Goal: Task Accomplishment & Management: Manage account settings

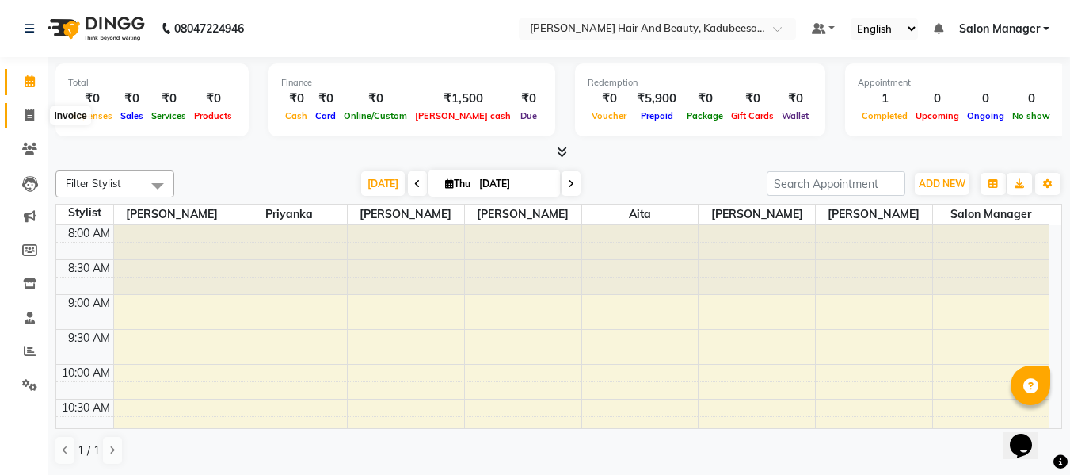
scroll to position [349, 0]
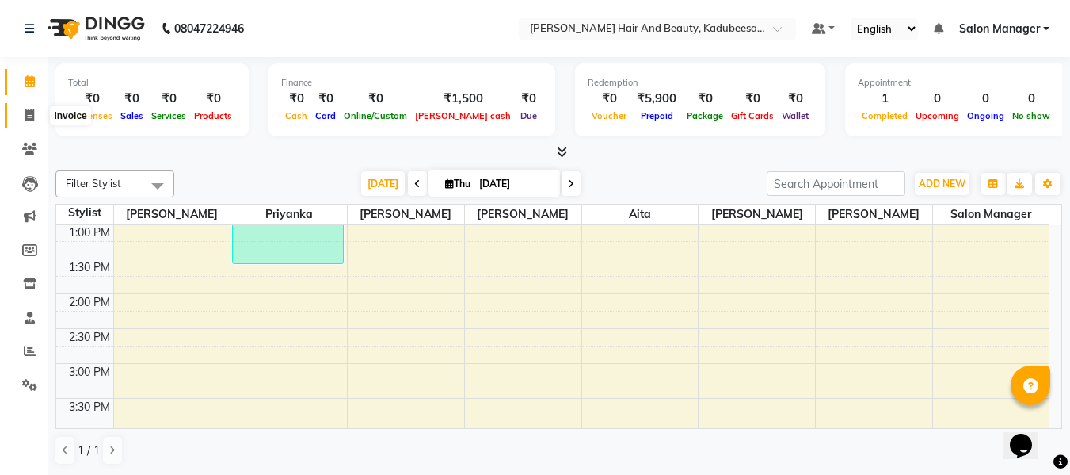
click at [26, 116] on icon at bounding box center [29, 115] width 9 height 12
select select "service"
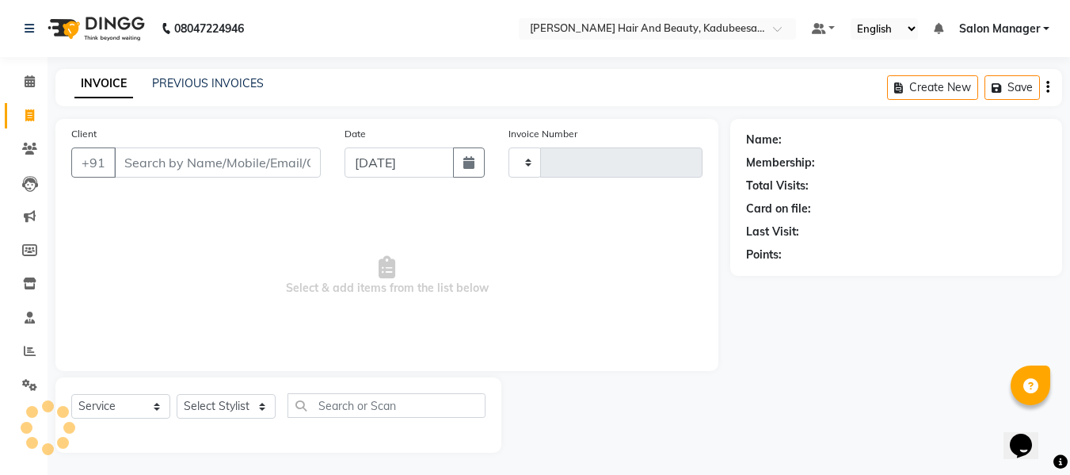
type input "1702"
select select "7013"
click at [264, 402] on select "Select Stylist" at bounding box center [226, 406] width 99 height 25
select select "79629"
click at [177, 394] on select "Select Stylist aita [PERSON_NAME] priyanka [PERSON_NAME] Salon Manager [PERSON_…" at bounding box center [226, 406] width 99 height 25
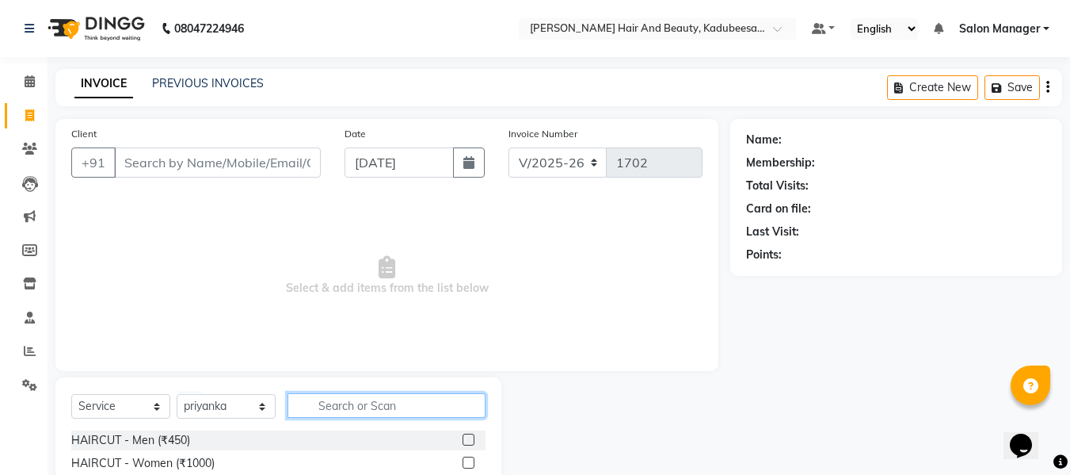
click at [346, 403] on input "text" at bounding box center [387, 405] width 198 height 25
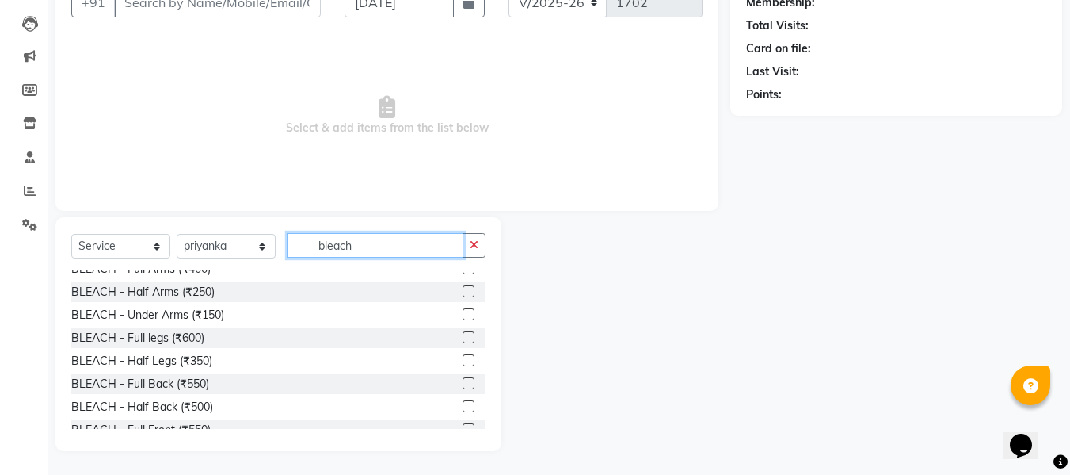
scroll to position [163, 0]
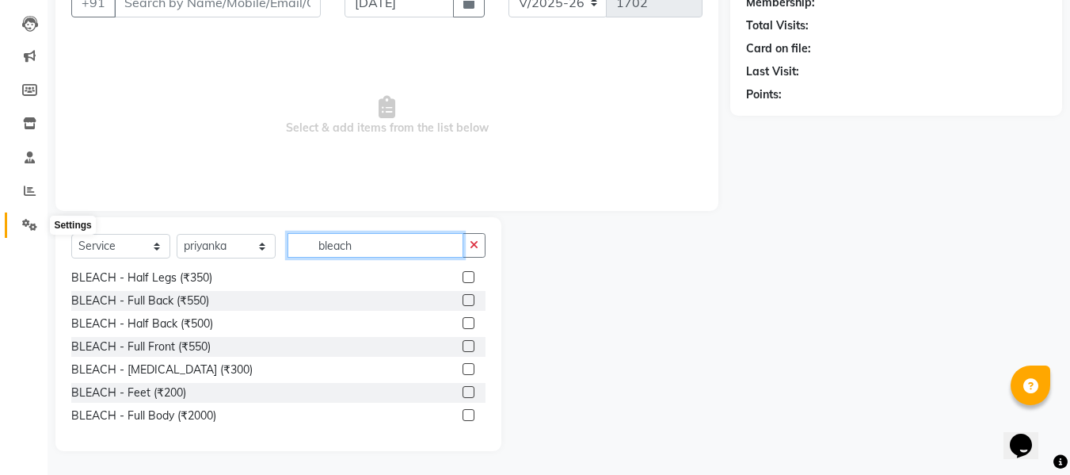
type input "bleach"
click at [27, 225] on icon at bounding box center [29, 225] width 15 height 12
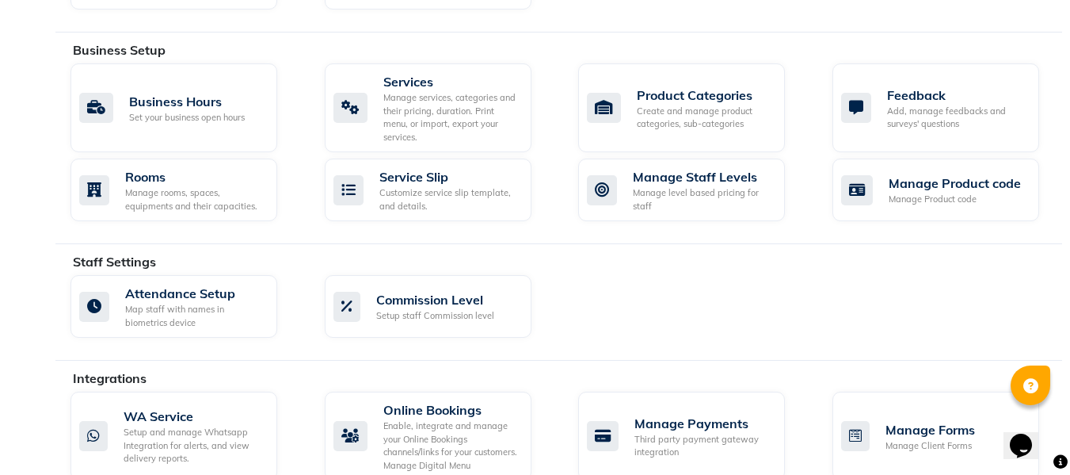
scroll to position [554, 0]
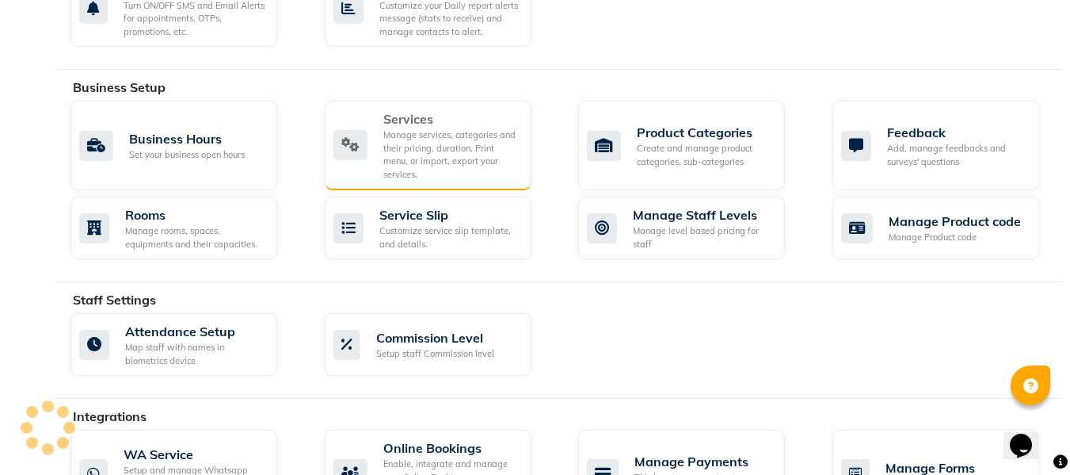
click at [377, 128] on div "Services Manage services, categories and their pricing, duration. Print menu, o…" at bounding box center [426, 144] width 185 height 71
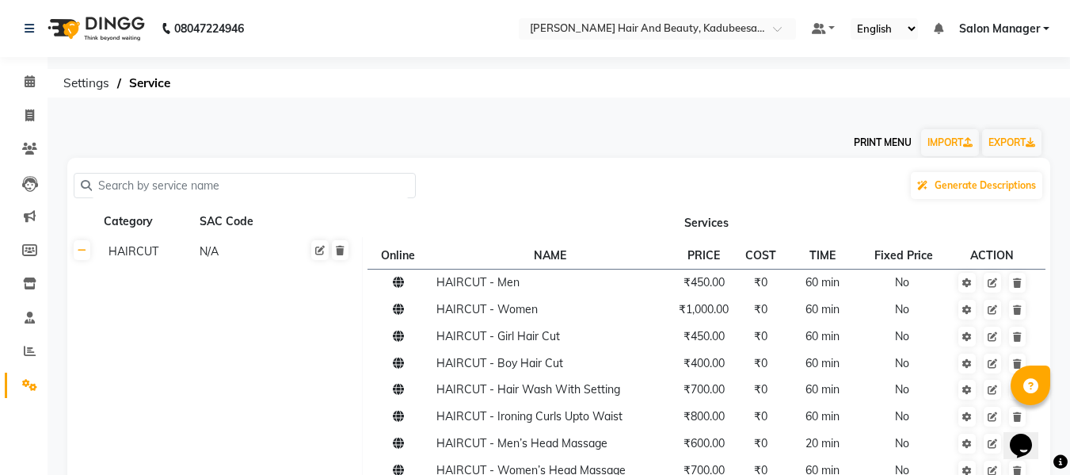
click at [871, 139] on button "PRINT MENU" at bounding box center [883, 142] width 71 height 27
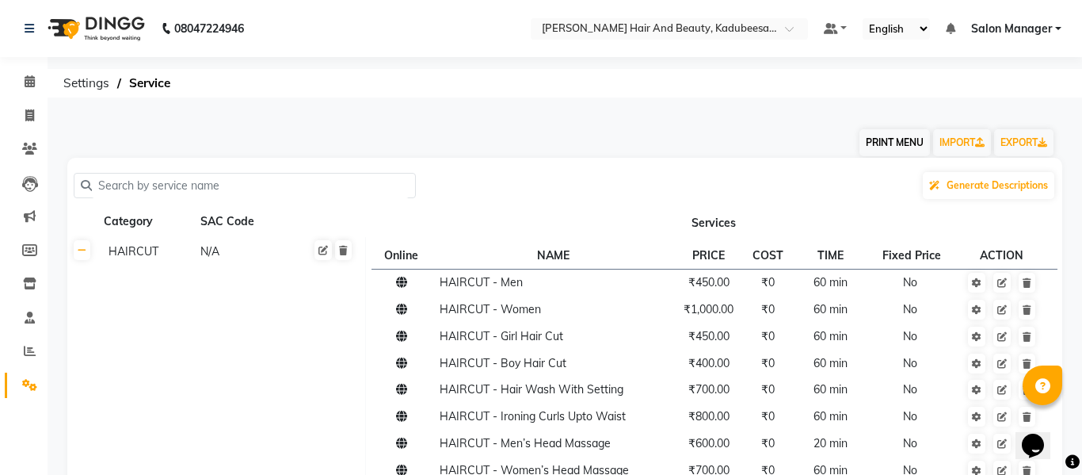
select select "#009B77"
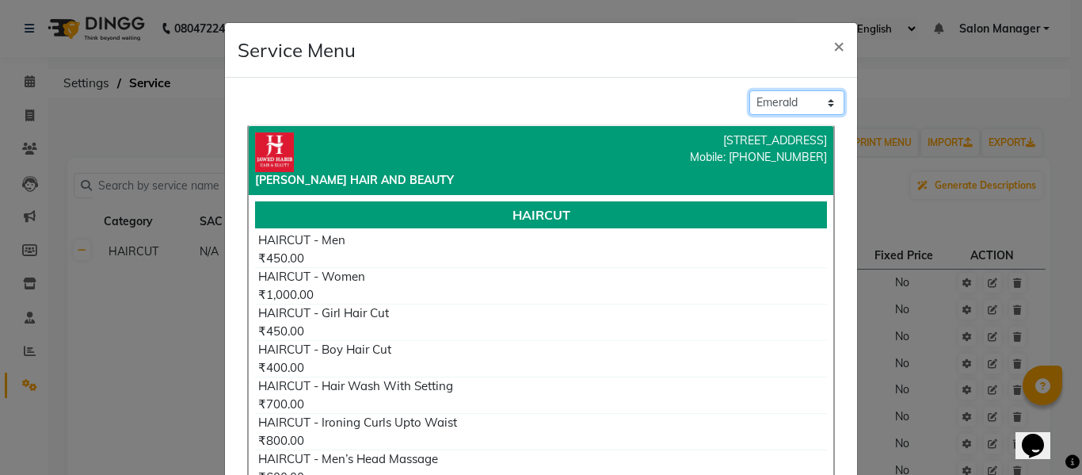
click at [785, 96] on select "Classic Blue Living Coral Emerald" at bounding box center [796, 102] width 95 height 25
click at [837, 44] on span "×" at bounding box center [838, 45] width 11 height 24
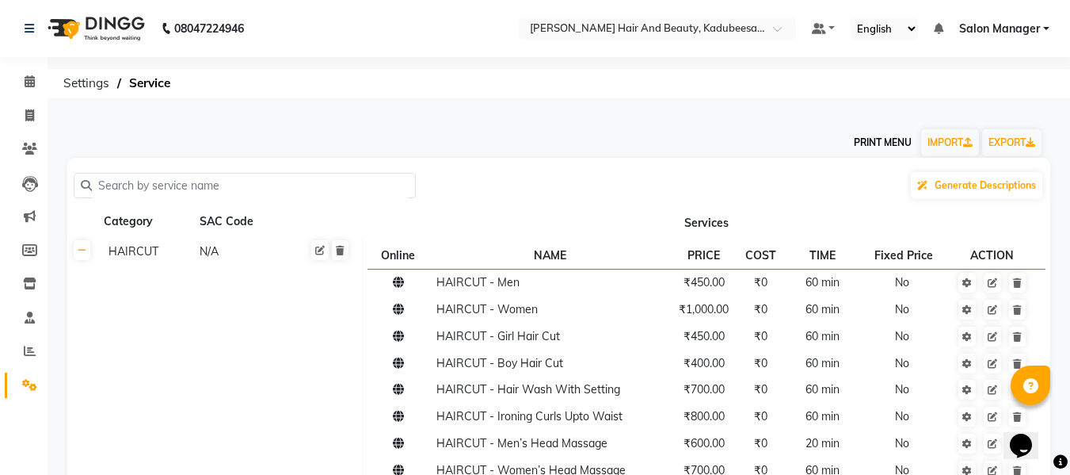
click at [876, 142] on button "PRINT MENU" at bounding box center [883, 142] width 71 height 27
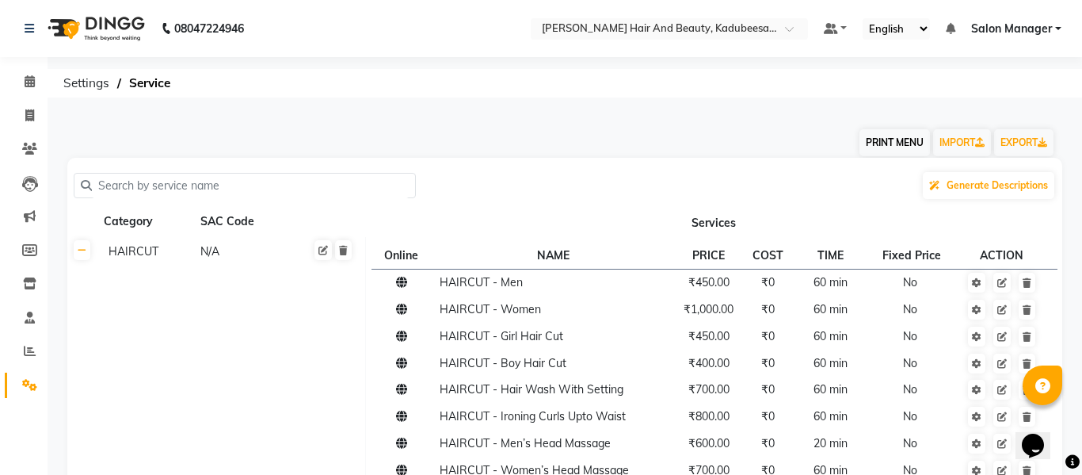
select select "#009B77"
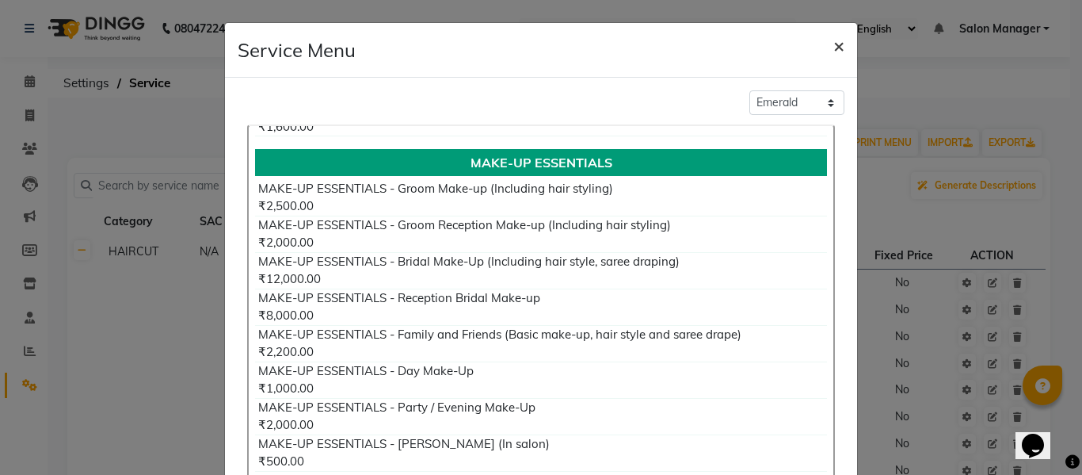
drag, startPoint x: 827, startPoint y: 58, endPoint x: 832, endPoint y: 48, distance: 11.3
click at [832, 48] on button "×" at bounding box center [839, 45] width 36 height 44
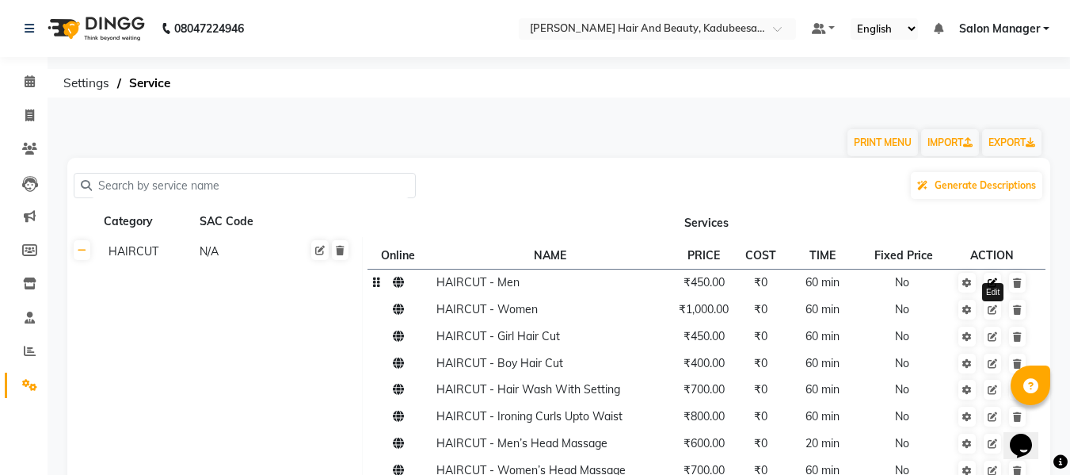
click at [991, 283] on icon at bounding box center [993, 283] width 10 height 10
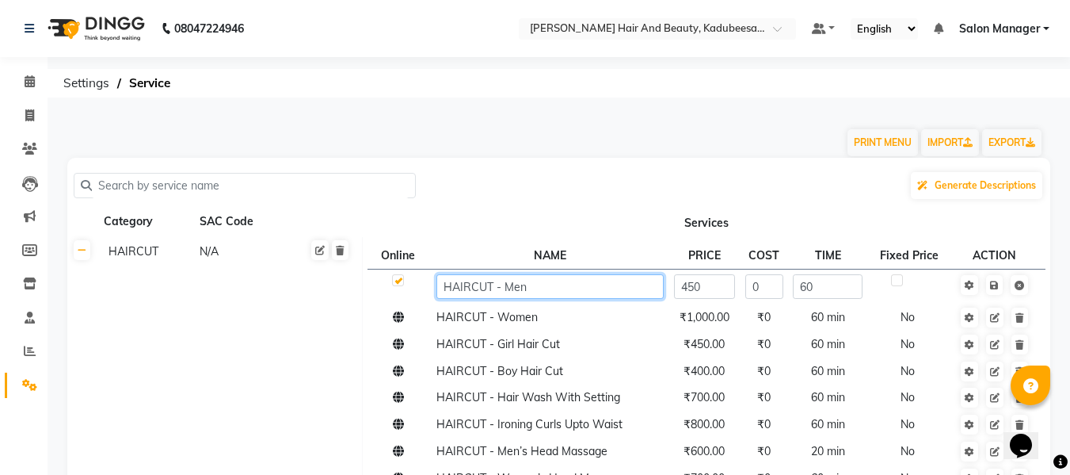
click at [618, 289] on input "HAIRCUT - Men" at bounding box center [550, 286] width 227 height 25
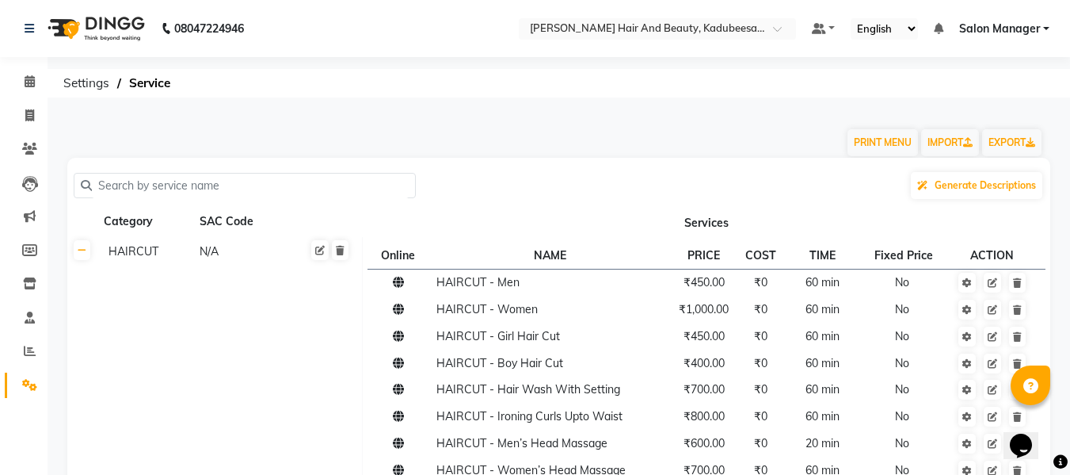
click at [599, 137] on div "PRINT MENU IMPORT EXPORT" at bounding box center [549, 134] width 988 height 48
click at [341, 184] on input "text" at bounding box center [250, 185] width 317 height 25
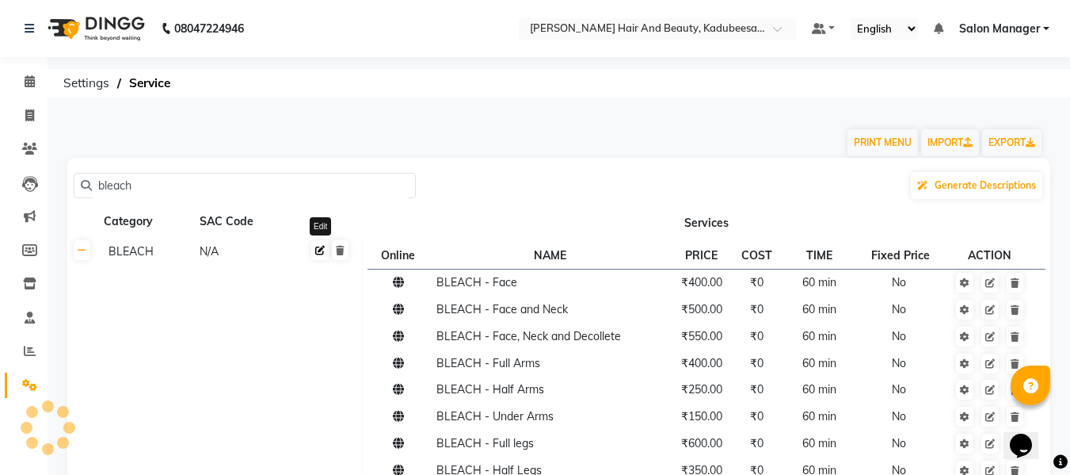
type input "bleach"
click at [324, 252] on icon at bounding box center [320, 251] width 10 height 10
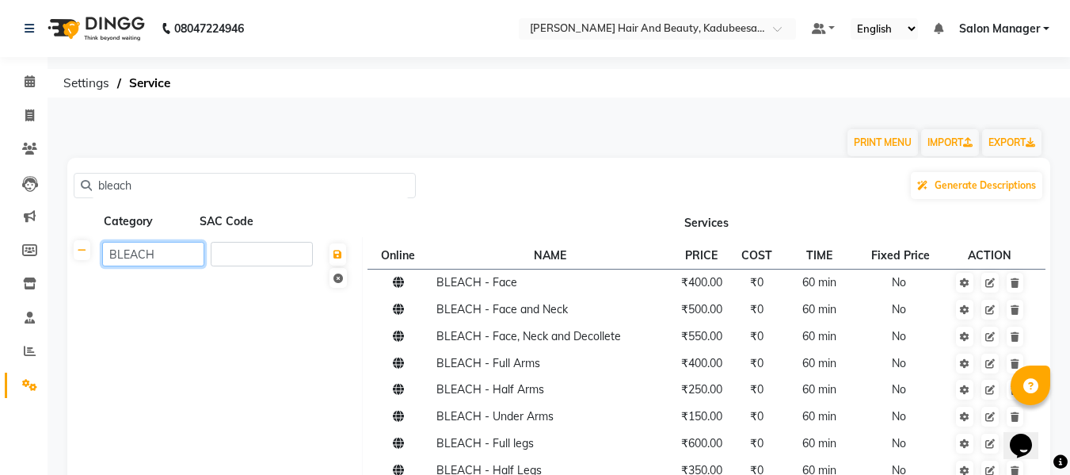
click at [175, 259] on input "BLEACH" at bounding box center [153, 254] width 102 height 25
click at [991, 359] on icon at bounding box center [991, 364] width 10 height 10
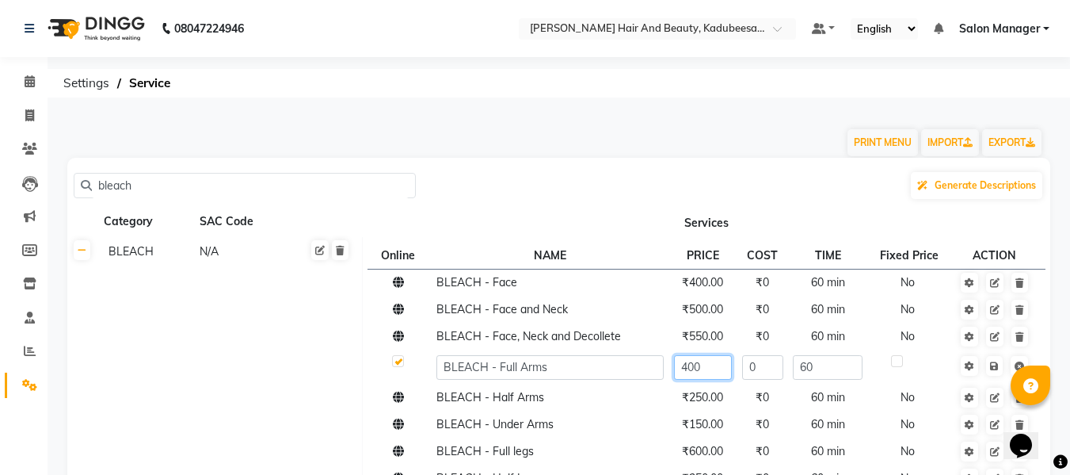
click at [707, 372] on input "400" at bounding box center [703, 367] width 59 height 25
type input "4"
type input "1000"
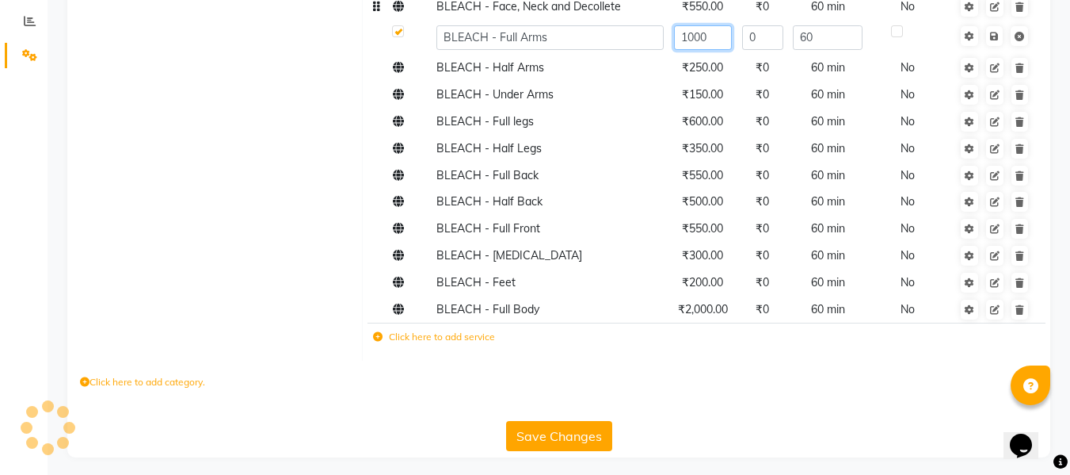
scroll to position [336, 0]
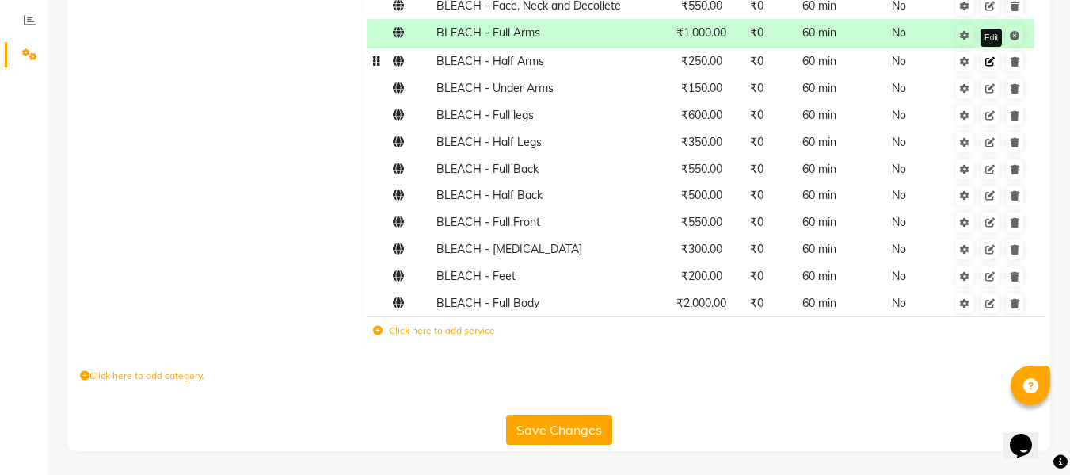
click at [995, 59] on icon at bounding box center [991, 62] width 10 height 10
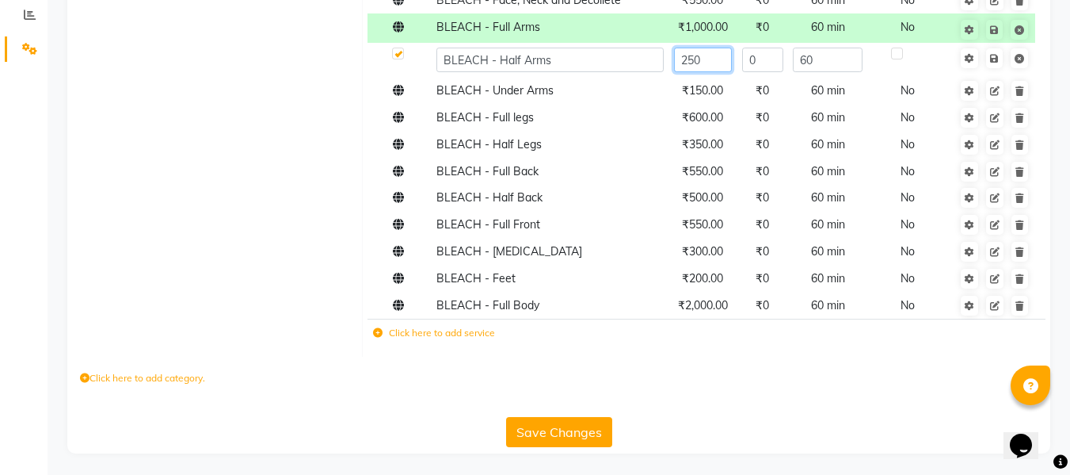
click at [720, 60] on input "250" at bounding box center [703, 60] width 59 height 25
type input "2"
type input "550"
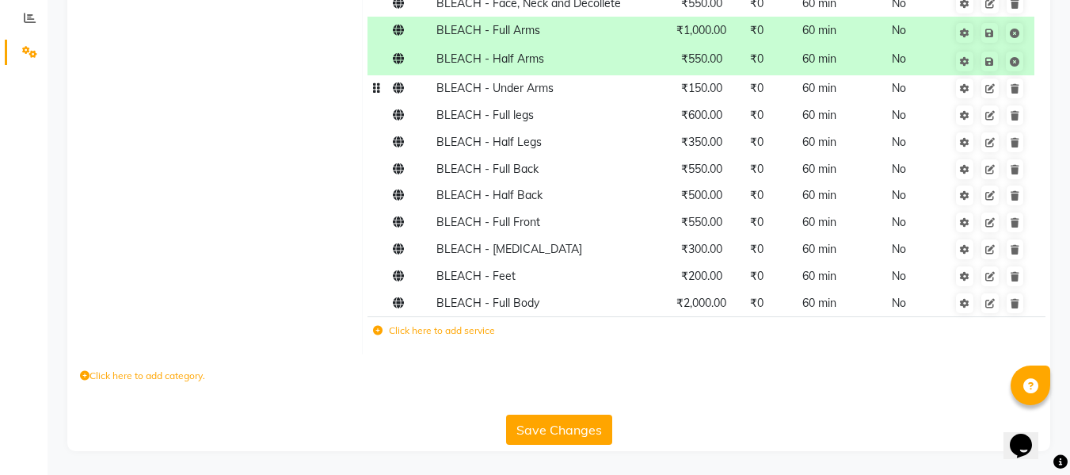
click at [729, 96] on td "₹150.00" at bounding box center [702, 88] width 66 height 27
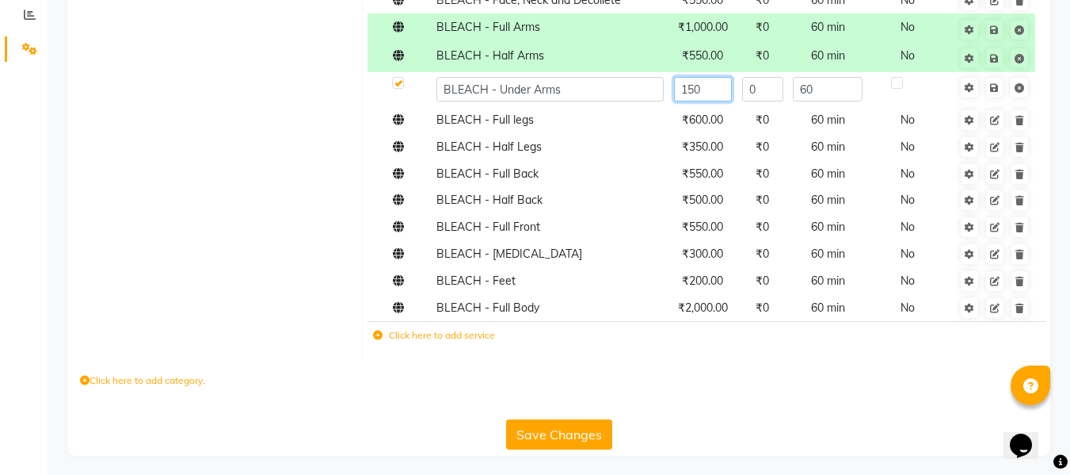
click at [715, 88] on input "150" at bounding box center [703, 89] width 59 height 25
type input "1"
type input "200"
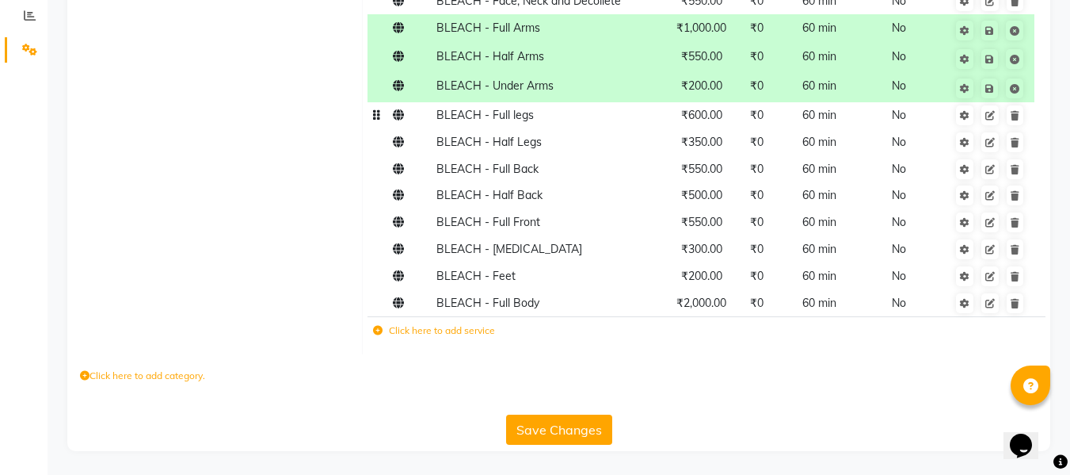
click at [731, 122] on td "₹600.00" at bounding box center [702, 115] width 66 height 27
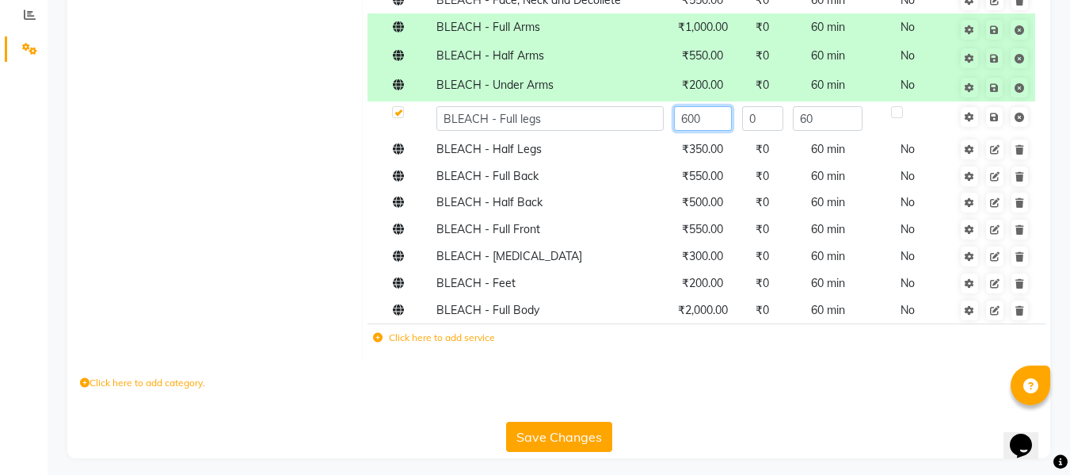
click at [709, 116] on input "600" at bounding box center [703, 118] width 59 height 25
type input "6"
type input "1200"
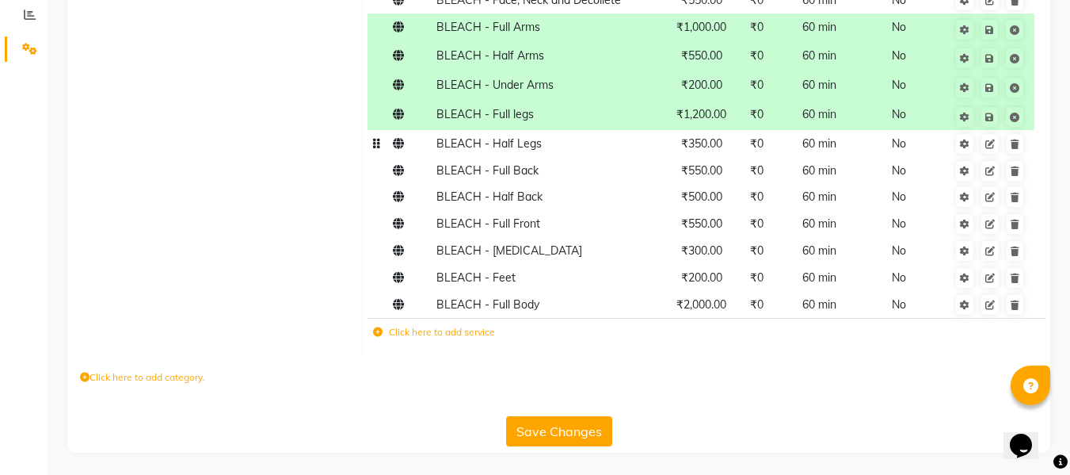
click at [727, 153] on td "₹350.00" at bounding box center [702, 143] width 66 height 27
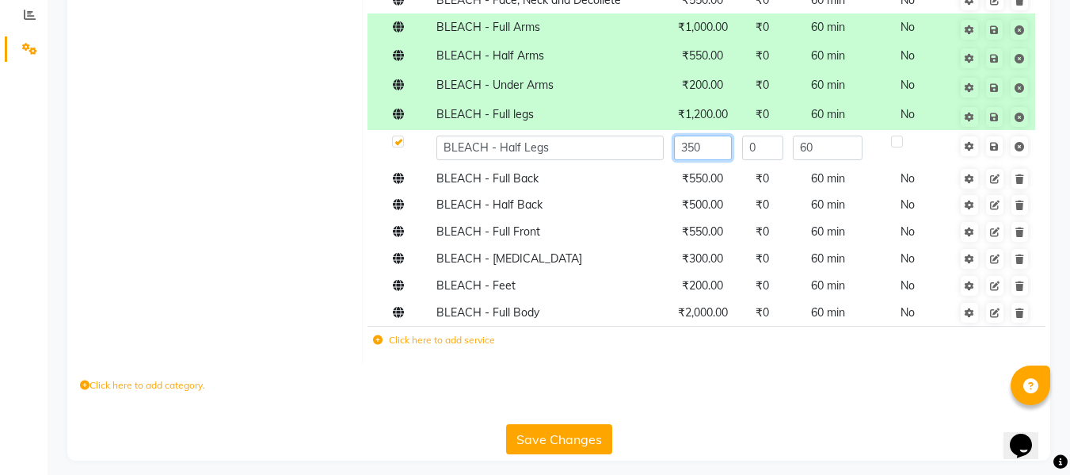
click at [725, 149] on input "350" at bounding box center [703, 147] width 59 height 25
type input "3"
type input "600"
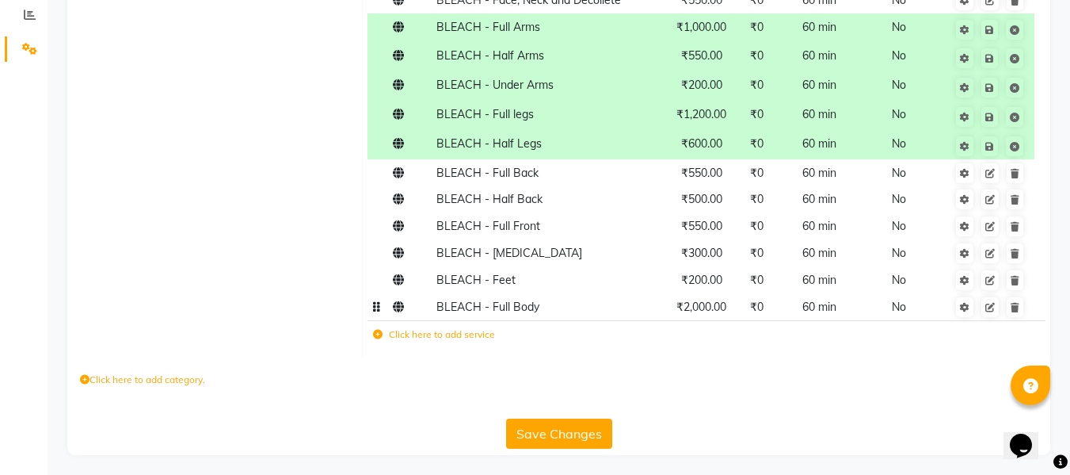
click at [736, 319] on tr "BLEACH - Full Body ₹2,000.00 ₹0 60 min No" at bounding box center [706, 306] width 677 height 27
click at [736, 309] on td "₹0" at bounding box center [756, 306] width 45 height 27
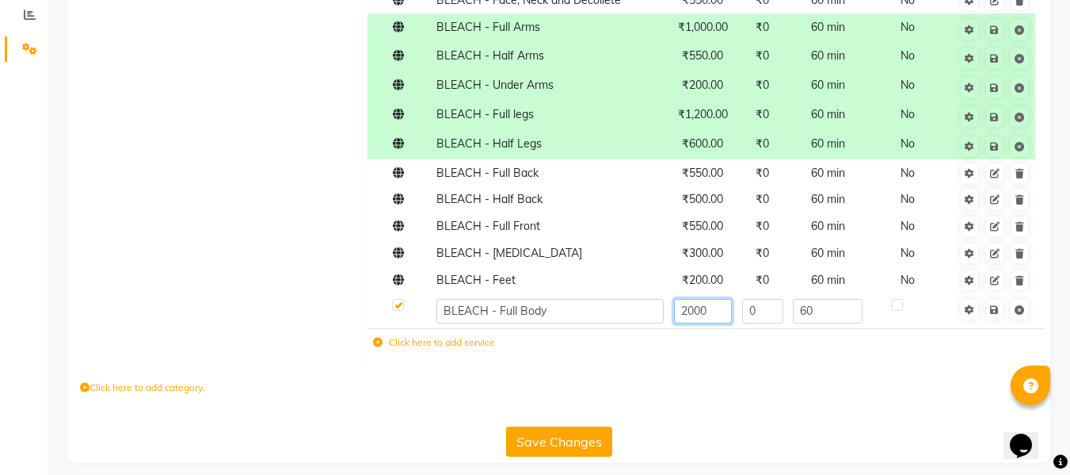
click at [714, 313] on input "2000" at bounding box center [703, 311] width 59 height 25
type input "2600"
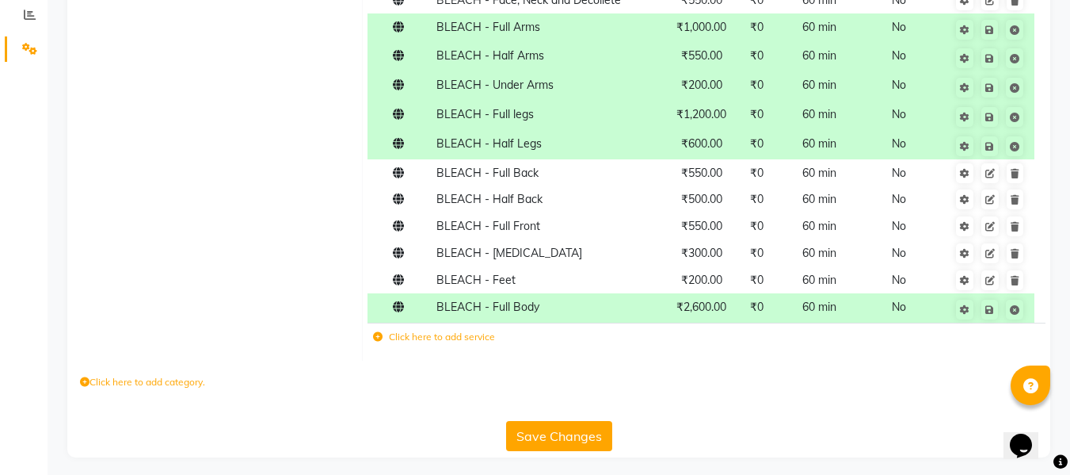
click at [554, 439] on button "Save Changes" at bounding box center [559, 436] width 106 height 30
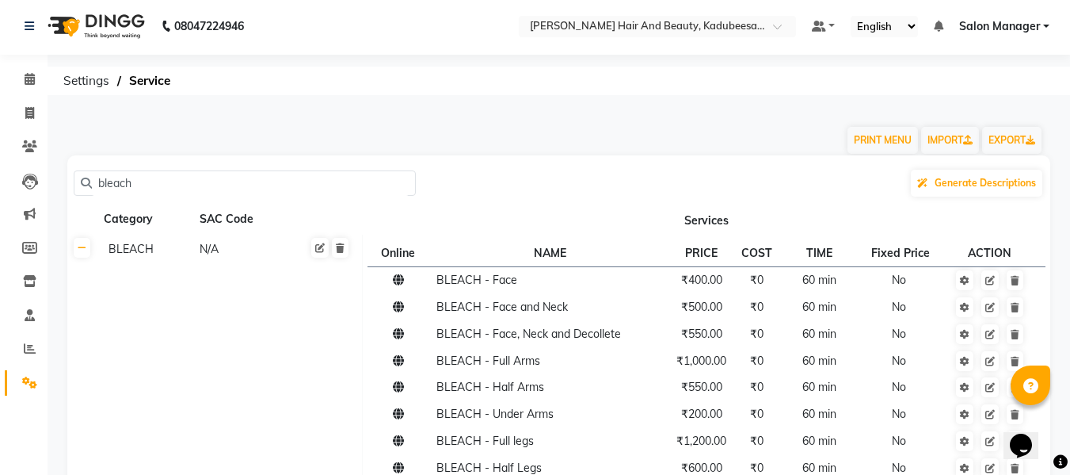
scroll to position [0, 0]
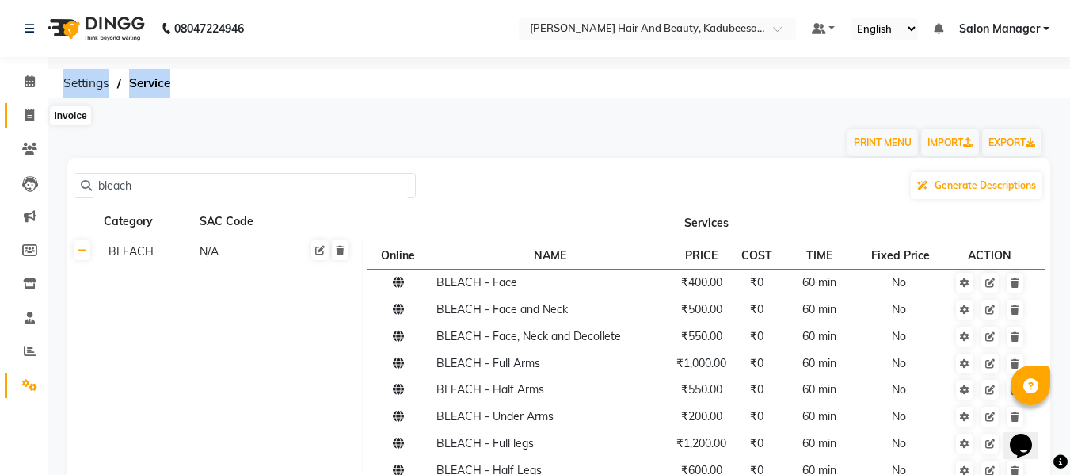
drag, startPoint x: 487, startPoint y: 106, endPoint x: 32, endPoint y: 116, distance: 454.9
click at [32, 116] on div "08047224946 Select Location × [PERSON_NAME] Hair And Beauty, [PERSON_NAME] Defa…" at bounding box center [535, 401] width 1070 height 803
click at [32, 116] on icon at bounding box center [29, 115] width 9 height 12
select select "service"
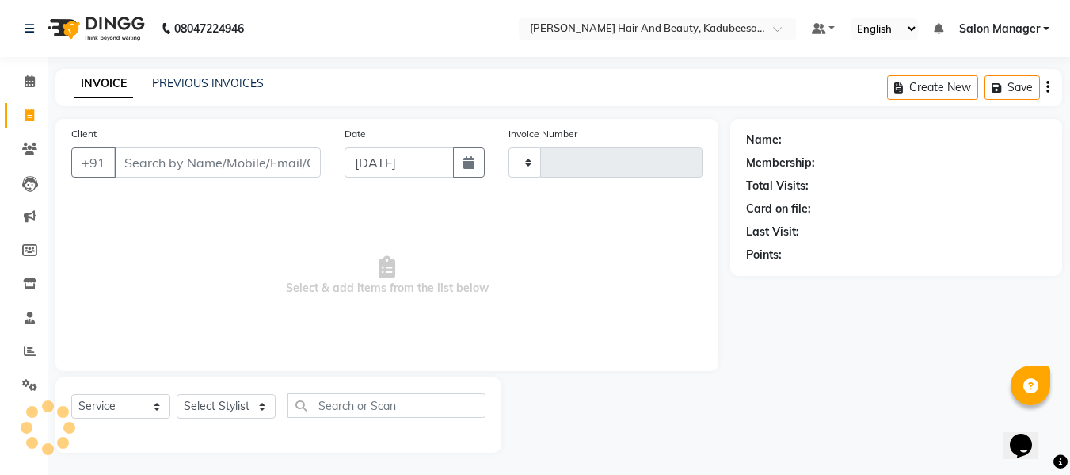
scroll to position [2, 0]
type input "1702"
select select "7013"
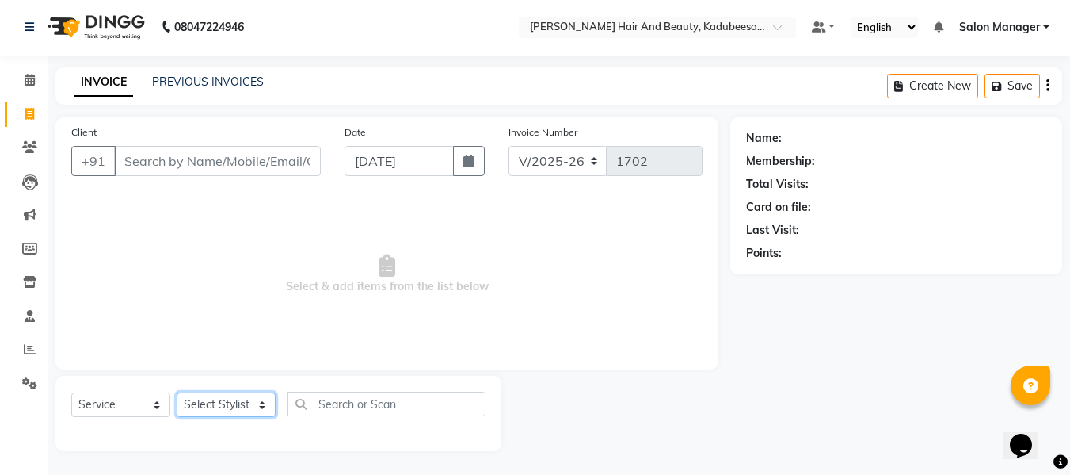
click at [246, 398] on select "Select Stylist" at bounding box center [226, 404] width 99 height 25
select select "79629"
click at [177, 392] on select "Select Stylist aita [PERSON_NAME] priyanka [PERSON_NAME] Salon Manager [PERSON_…" at bounding box center [226, 404] width 99 height 25
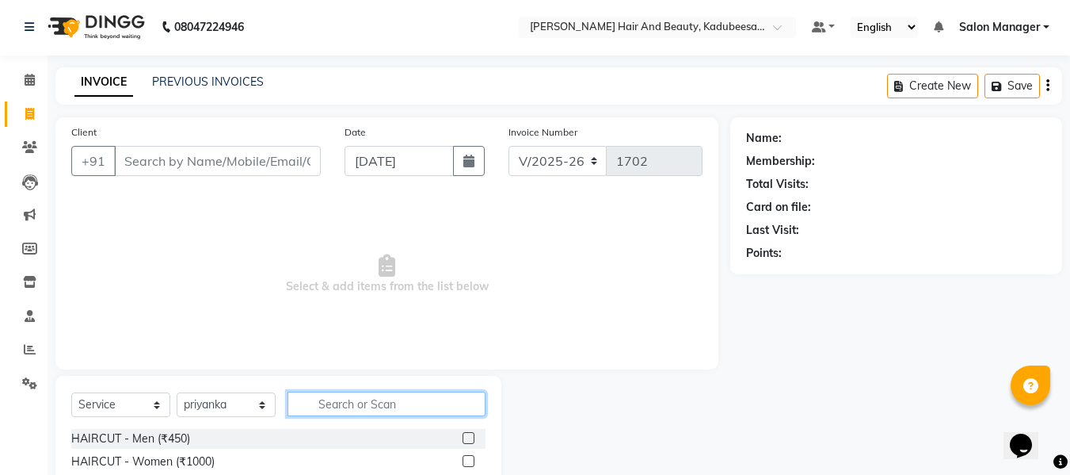
click at [337, 395] on input "text" at bounding box center [387, 403] width 198 height 25
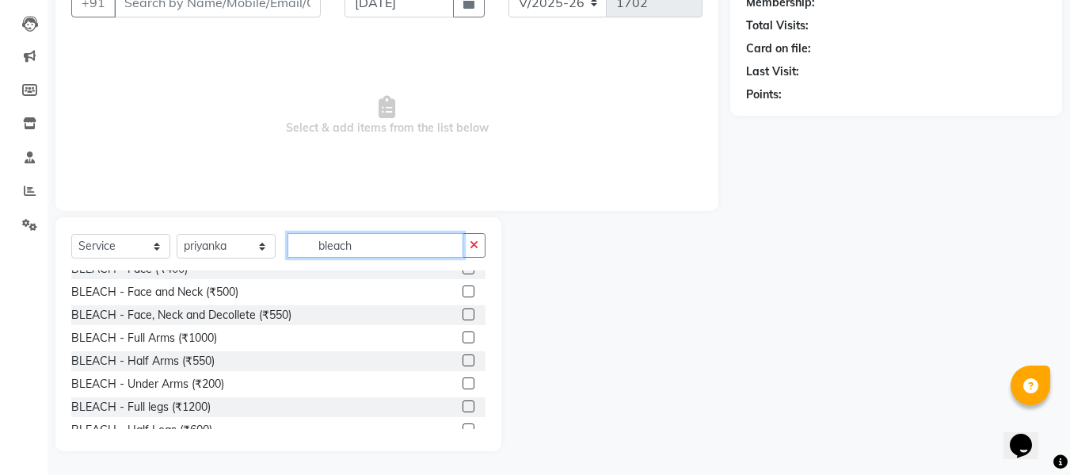
scroll to position [0, 0]
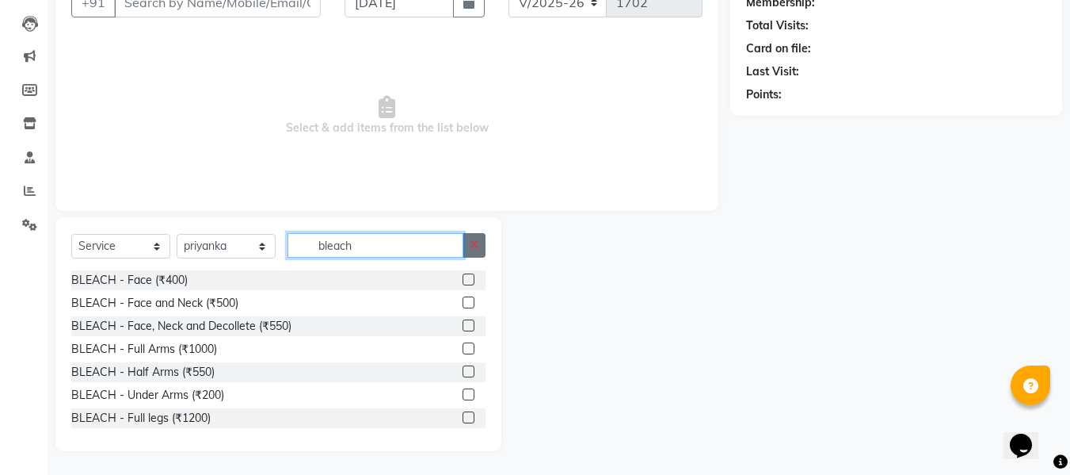
type input "bleach"
click at [478, 246] on icon "button" at bounding box center [474, 244] width 9 height 11
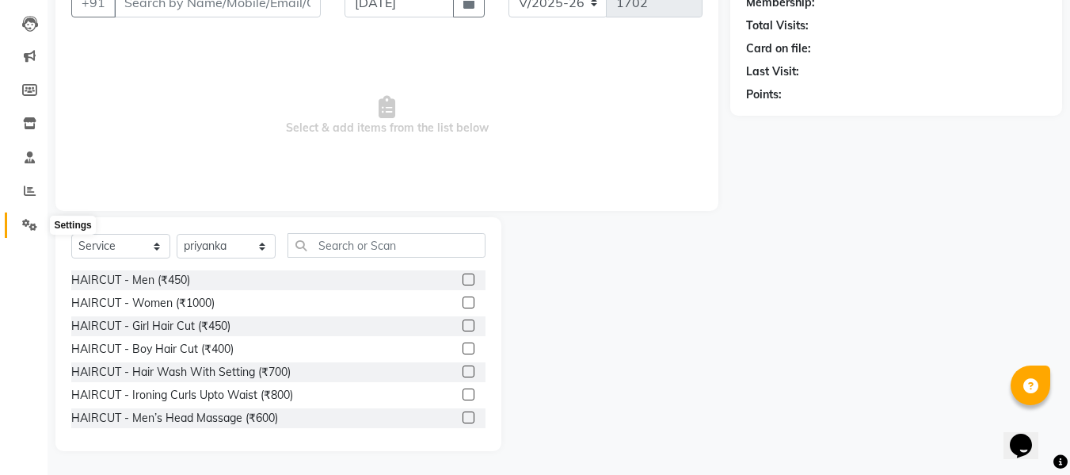
click at [29, 226] on icon at bounding box center [29, 225] width 15 height 12
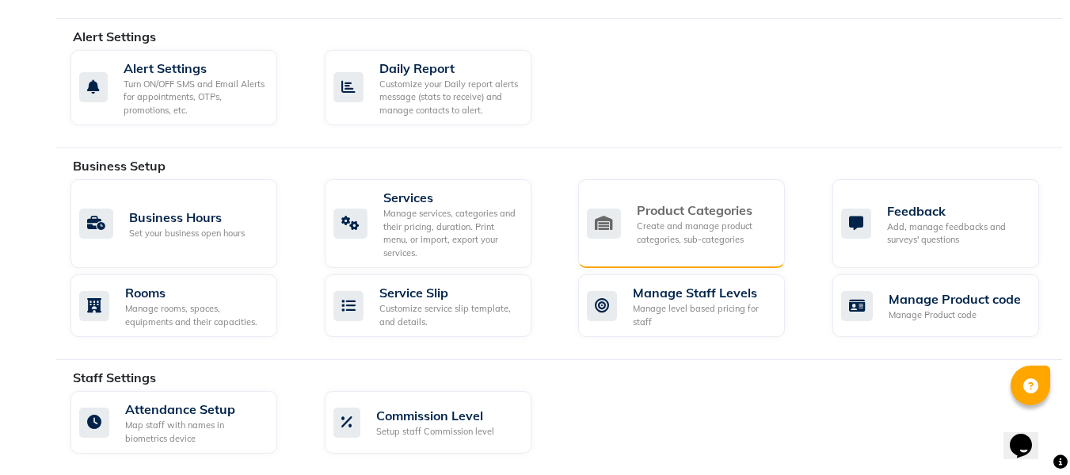
scroll to position [555, 0]
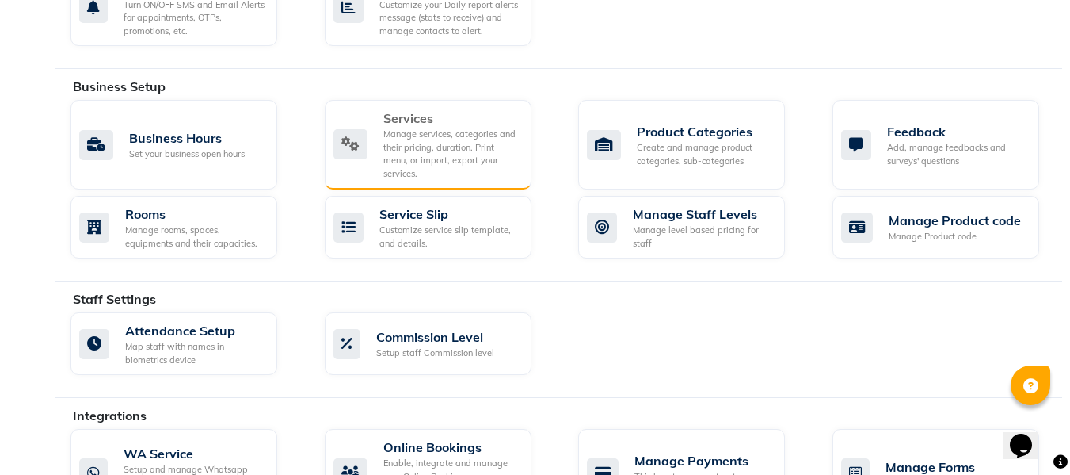
click at [486, 143] on div "Manage services, categories and their pricing, duration. Print menu, or import,…" at bounding box center [450, 154] width 135 height 52
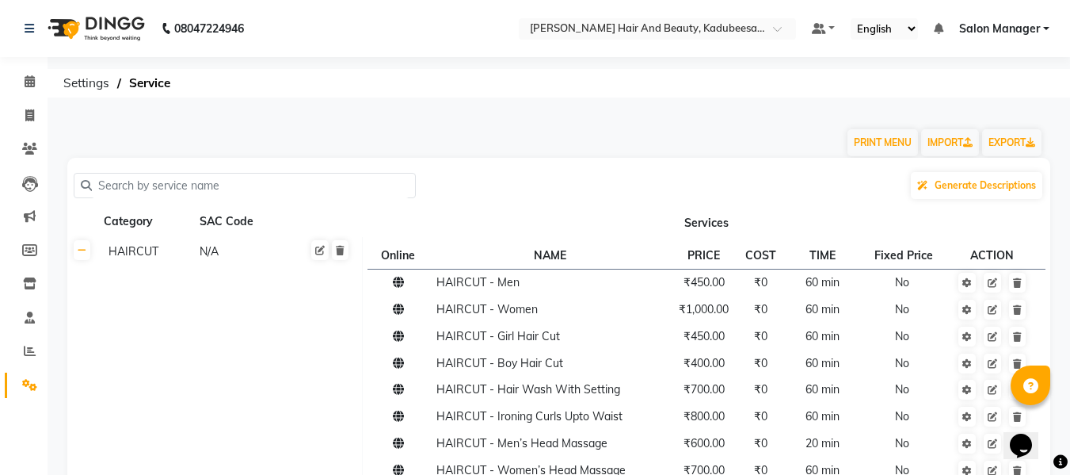
click at [303, 186] on input "text" at bounding box center [250, 185] width 317 height 25
click at [280, 185] on input "text" at bounding box center [250, 185] width 317 height 25
click at [322, 249] on icon at bounding box center [320, 251] width 10 height 10
click at [162, 250] on input "HAIRCUT" at bounding box center [153, 254] width 102 height 25
type input "H"
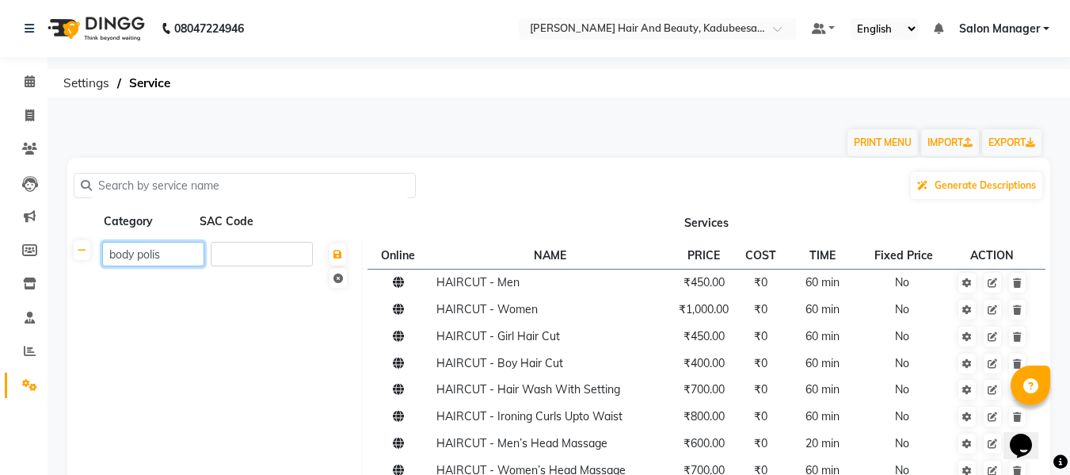
type input "body polish"
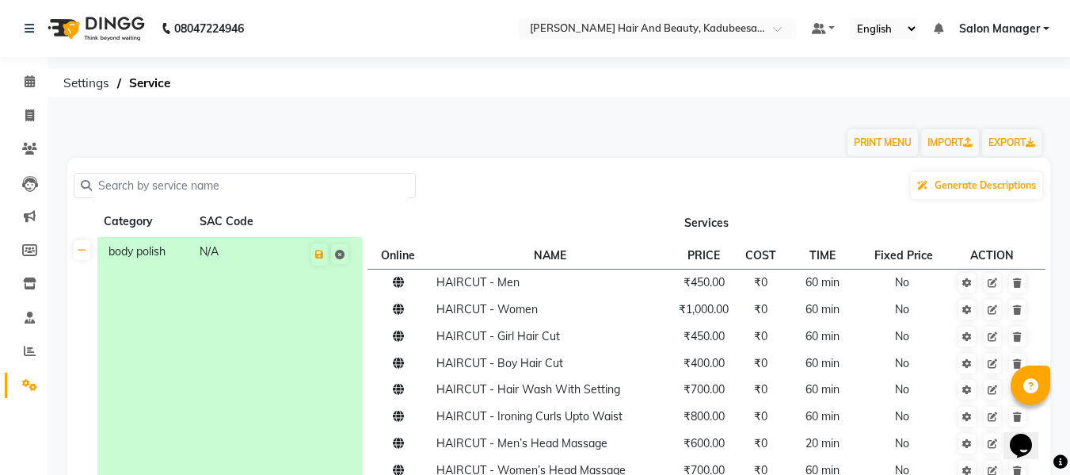
click at [293, 215] on div "Category SAC Code" at bounding box center [229, 222] width 255 height 20
drag, startPoint x: 173, startPoint y: 291, endPoint x: 342, endPoint y: 254, distance: 173.6
click at [342, 254] on icon at bounding box center [340, 255] width 10 height 10
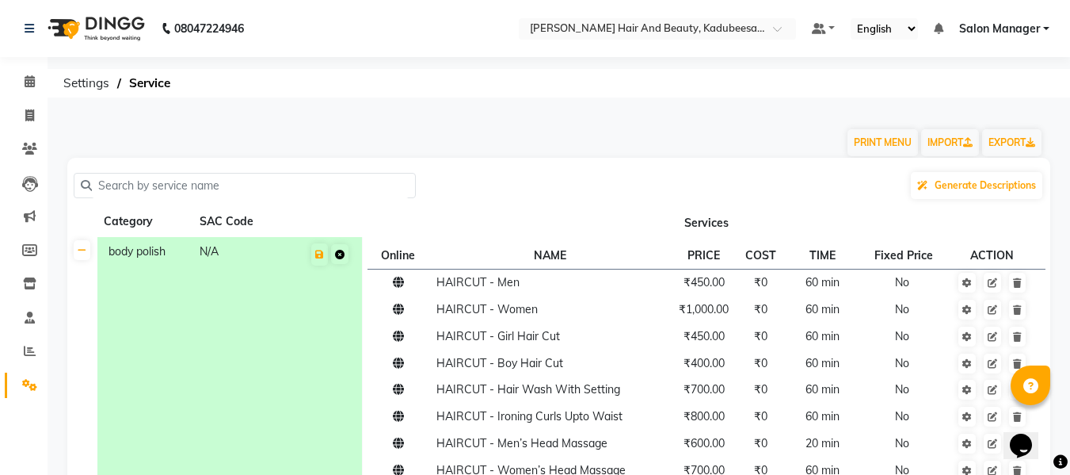
click at [336, 254] on icon at bounding box center [340, 255] width 10 height 10
click at [362, 132] on div "PRINT MENU IMPORT EXPORT" at bounding box center [549, 134] width 988 height 48
click at [227, 252] on div "N/A" at bounding box center [242, 254] width 89 height 25
click at [217, 223] on div "SAC Code" at bounding box center [243, 222] width 90 height 20
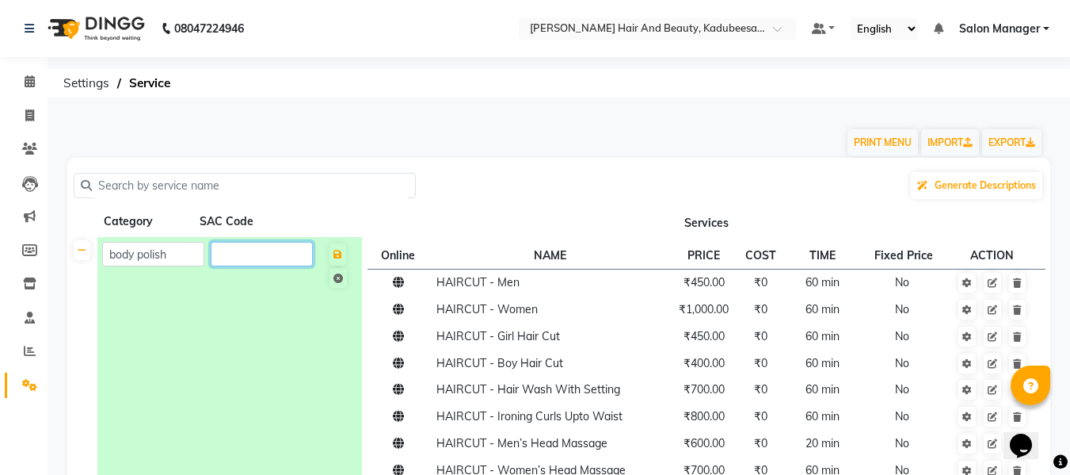
click at [229, 253] on input "number" at bounding box center [262, 254] width 102 height 25
type input "2500"
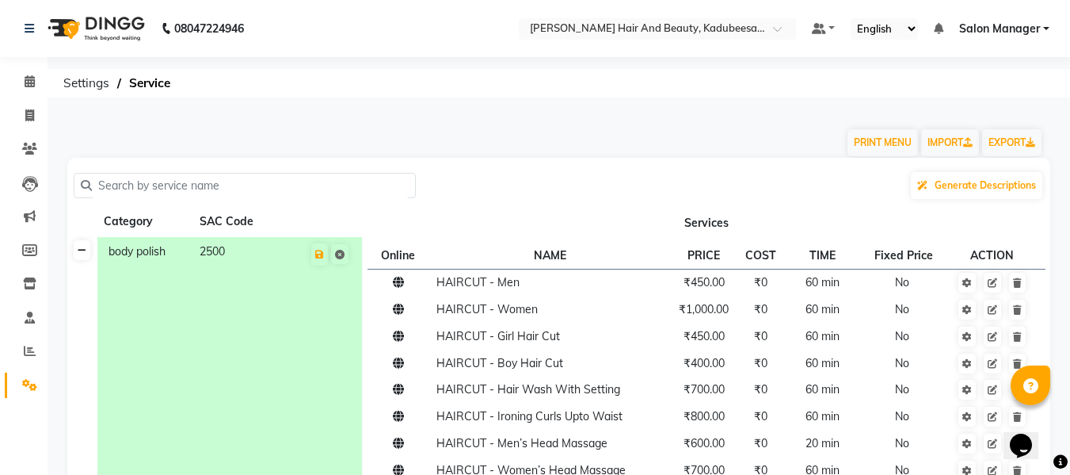
click at [78, 250] on icon at bounding box center [82, 251] width 9 height 10
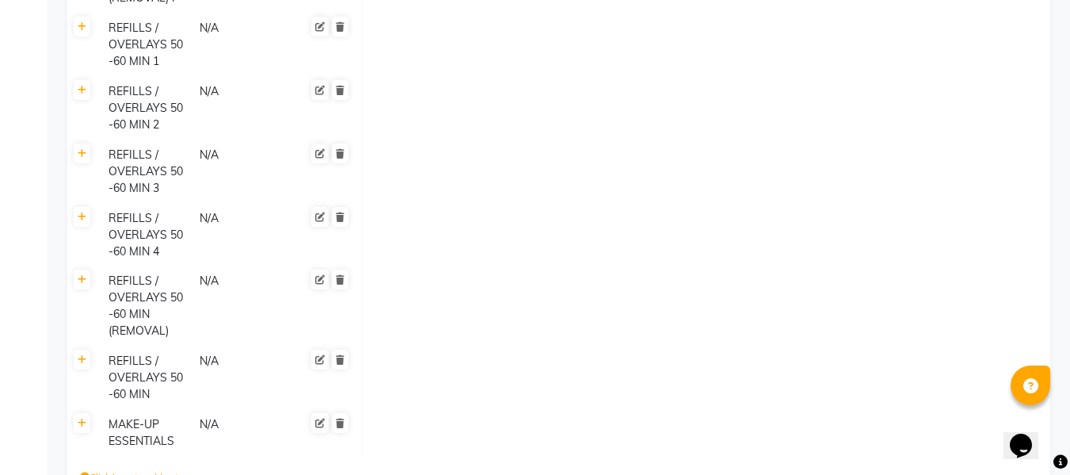
scroll to position [2742, 0]
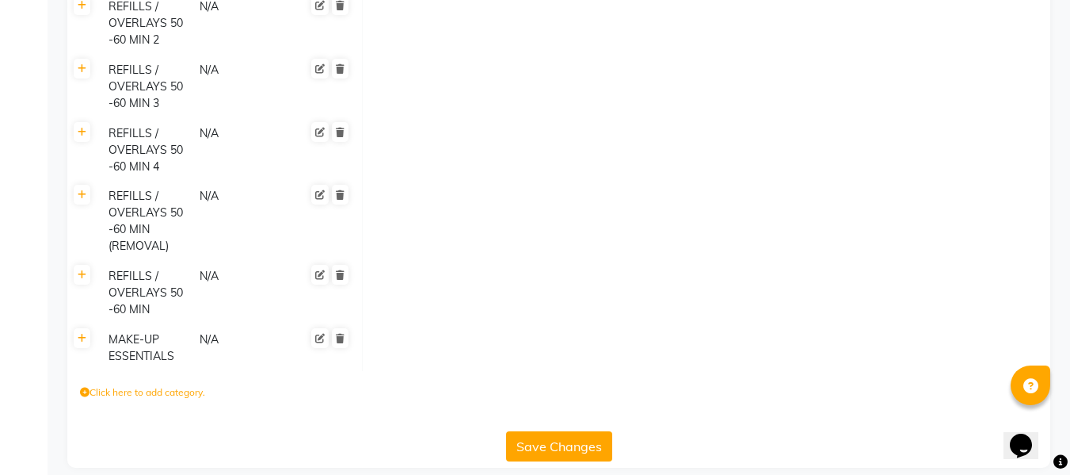
click at [566, 433] on button "Save Changes" at bounding box center [559, 446] width 106 height 30
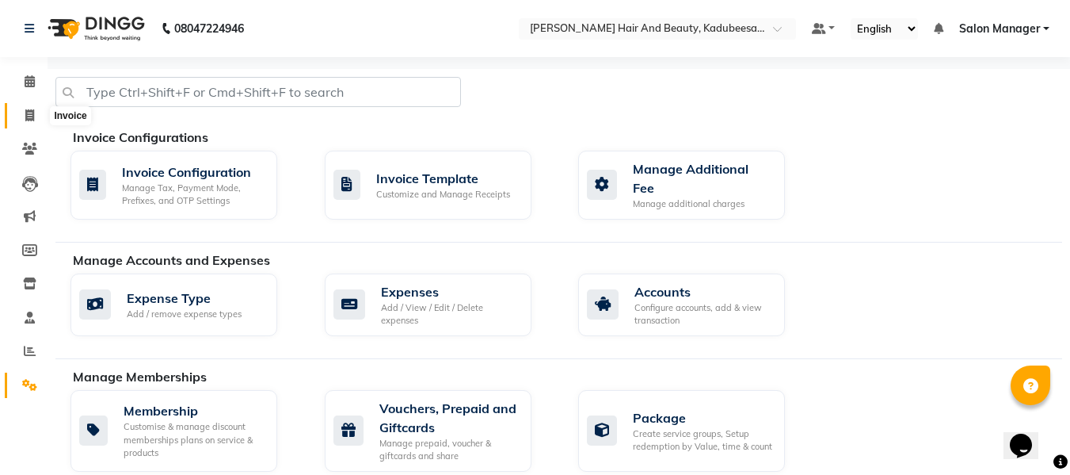
click at [32, 113] on icon at bounding box center [29, 115] width 9 height 12
select select "service"
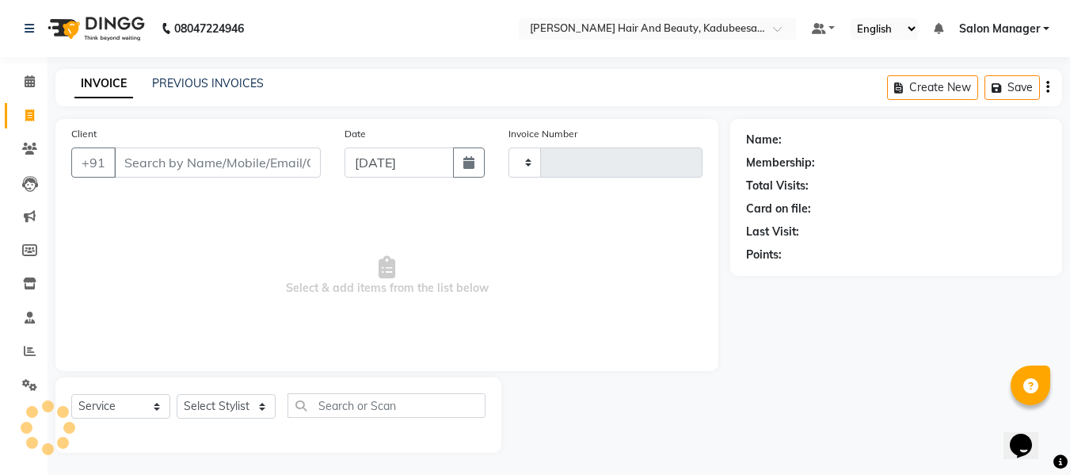
scroll to position [2, 0]
type input "1702"
select select "7013"
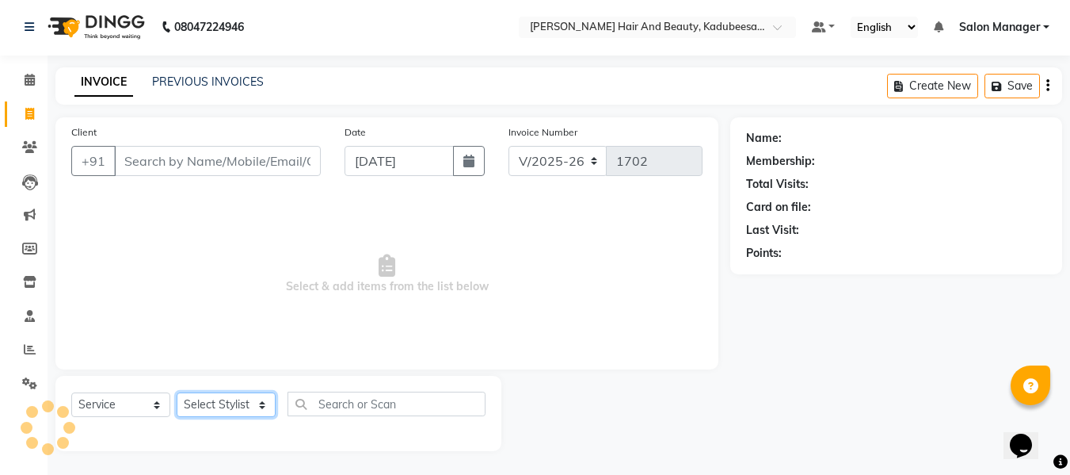
click at [238, 409] on select "Select Stylist aita [PERSON_NAME] priyanka [PERSON_NAME] Salon Manager [PERSON_…" at bounding box center [226, 404] width 99 height 25
select select "79629"
click at [177, 392] on select "Select Stylist aita [PERSON_NAME] priyanka [PERSON_NAME] Salon Manager [PERSON_…" at bounding box center [226, 404] width 99 height 25
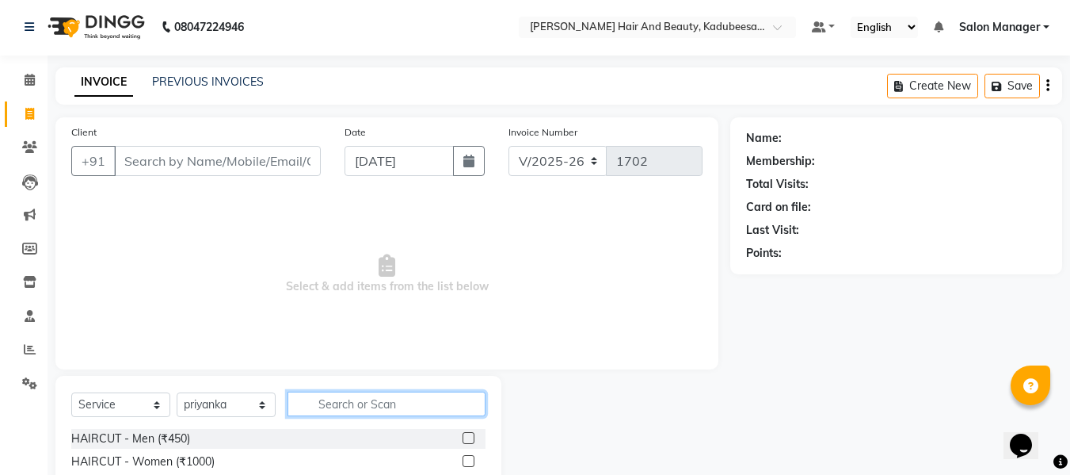
click at [331, 401] on input "text" at bounding box center [387, 403] width 198 height 25
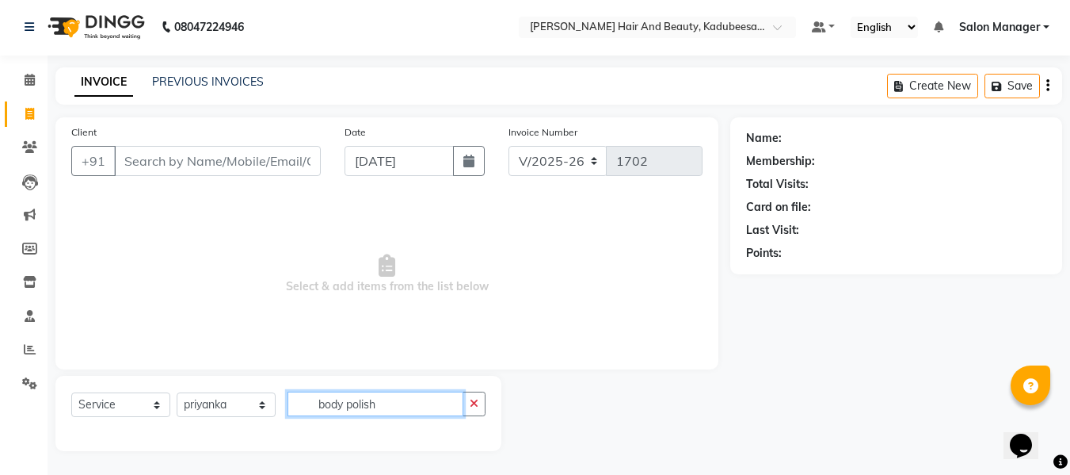
scroll to position [0, 0]
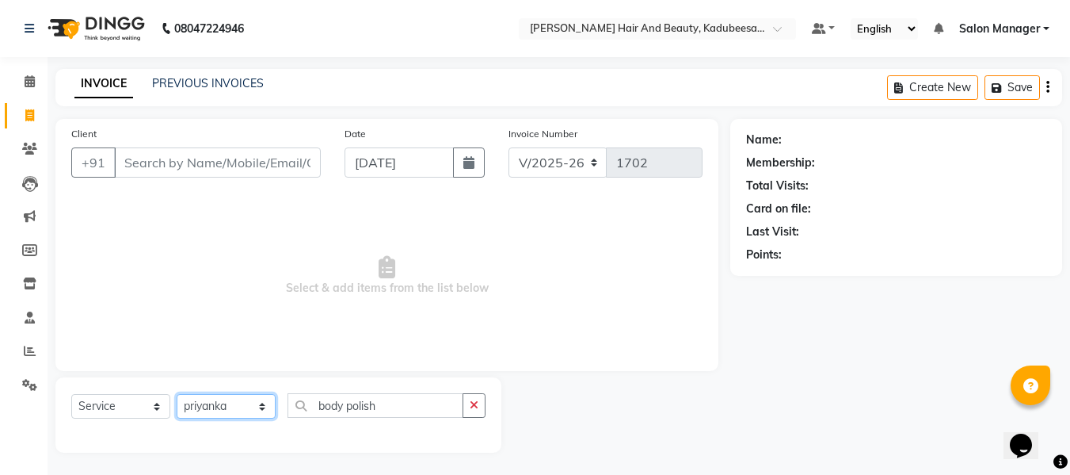
click at [259, 402] on select "Select Stylist aita [PERSON_NAME] priyanka [PERSON_NAME] Salon Manager [PERSON_…" at bounding box center [226, 406] width 99 height 25
click at [177, 394] on select "Select Stylist aita [PERSON_NAME] priyanka [PERSON_NAME] Salon Manager [PERSON_…" at bounding box center [226, 406] width 99 height 25
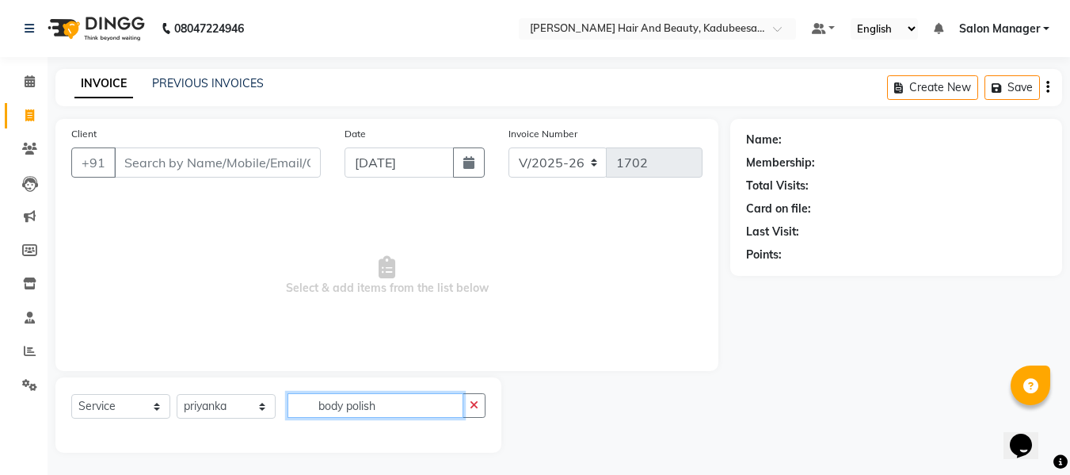
click at [414, 410] on input "body polish" at bounding box center [376, 405] width 176 height 25
type input "b"
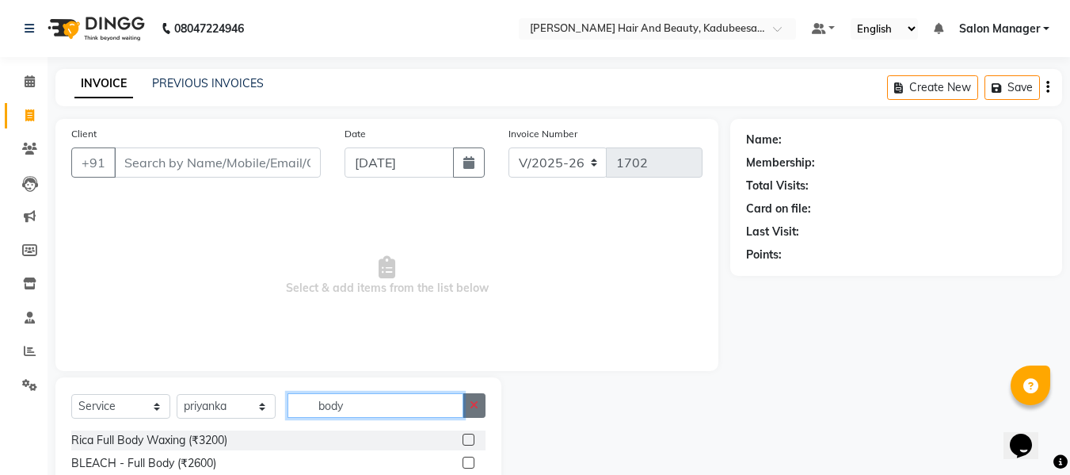
type input "body"
click at [475, 406] on icon "button" at bounding box center [474, 404] width 9 height 11
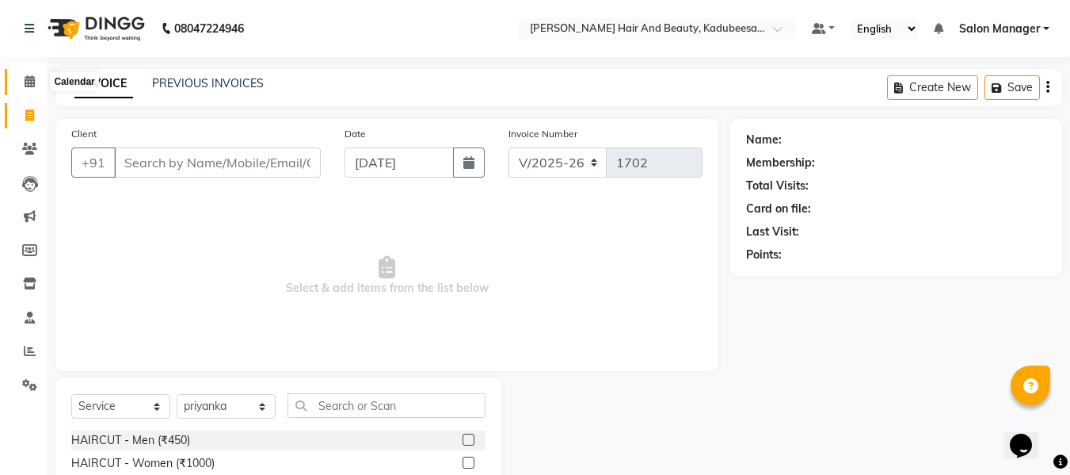
click at [30, 80] on icon at bounding box center [30, 81] width 10 height 12
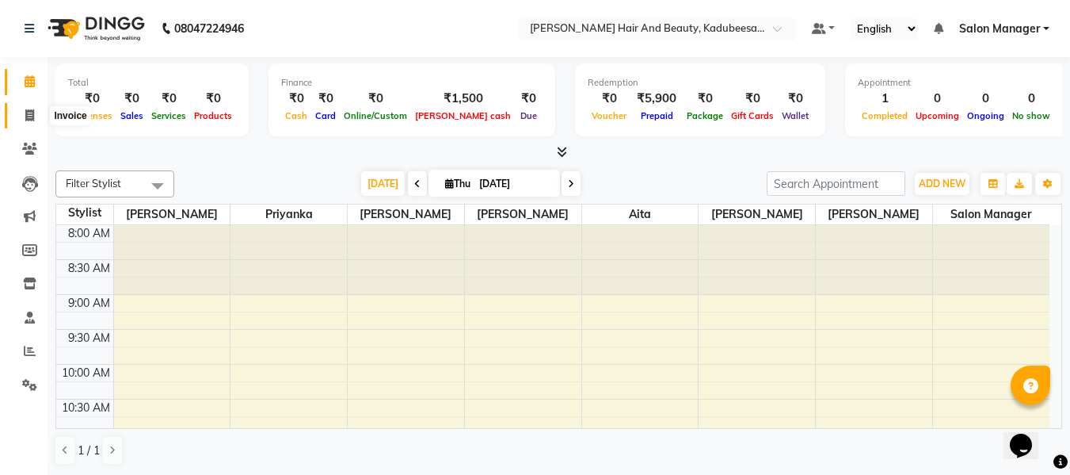
click at [26, 117] on icon at bounding box center [29, 115] width 9 height 12
select select "service"
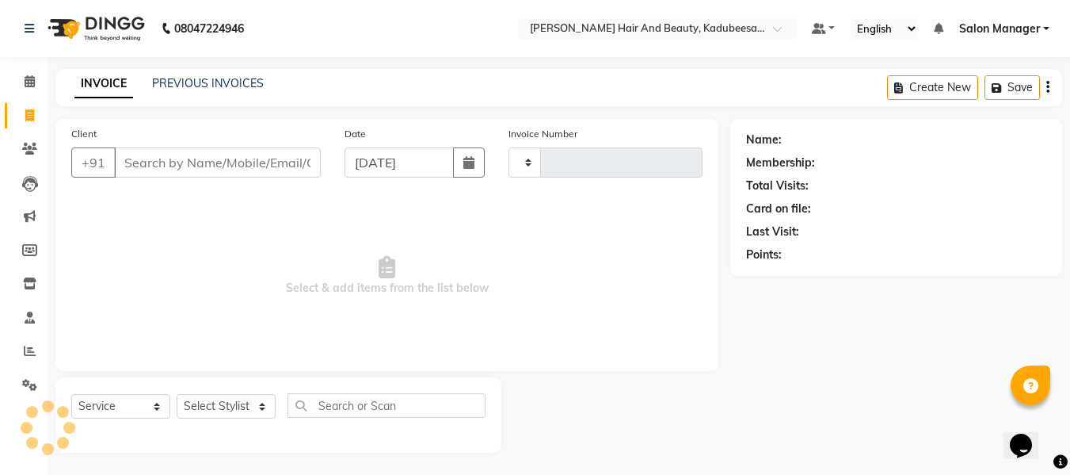
type input "1702"
select select "7013"
click at [26, 353] on icon at bounding box center [30, 351] width 12 height 12
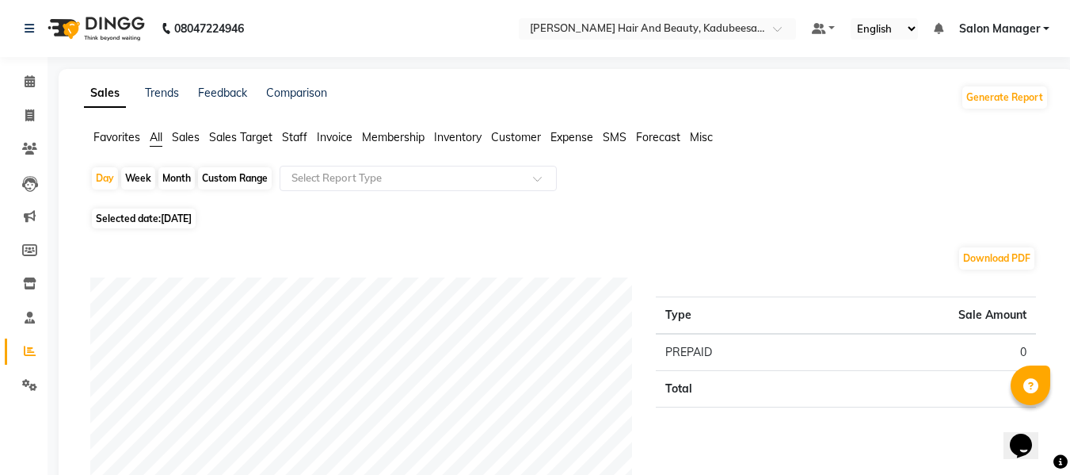
click at [291, 139] on span "Staff" at bounding box center [294, 137] width 25 height 14
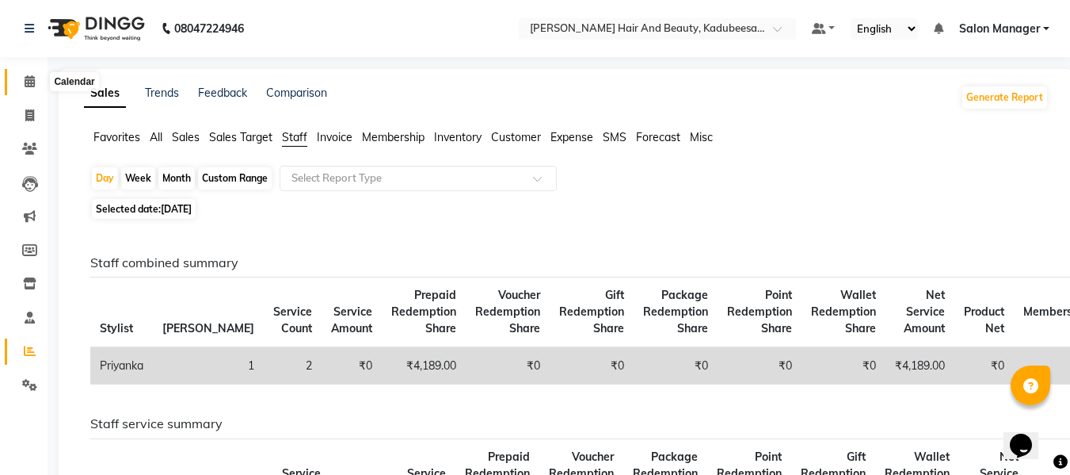
click at [29, 76] on icon at bounding box center [30, 81] width 10 height 12
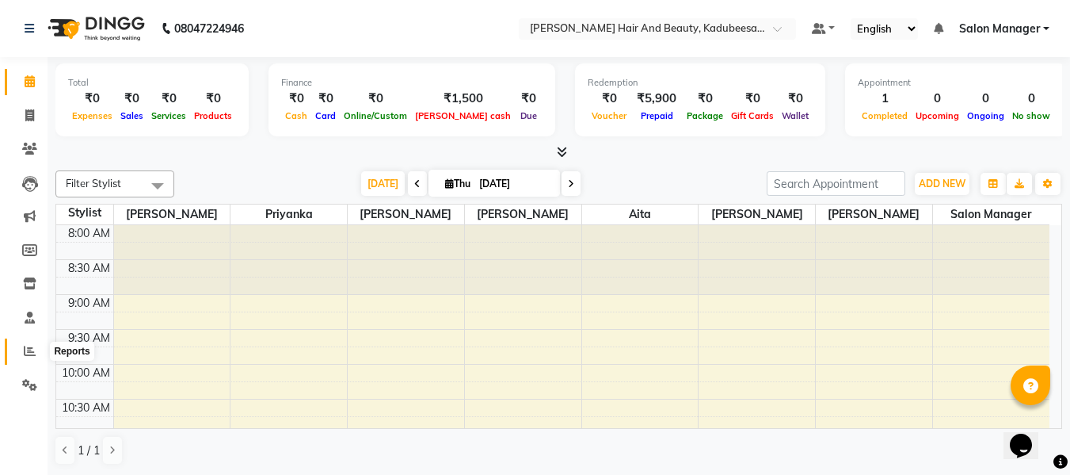
click at [31, 349] on icon at bounding box center [30, 351] width 12 height 12
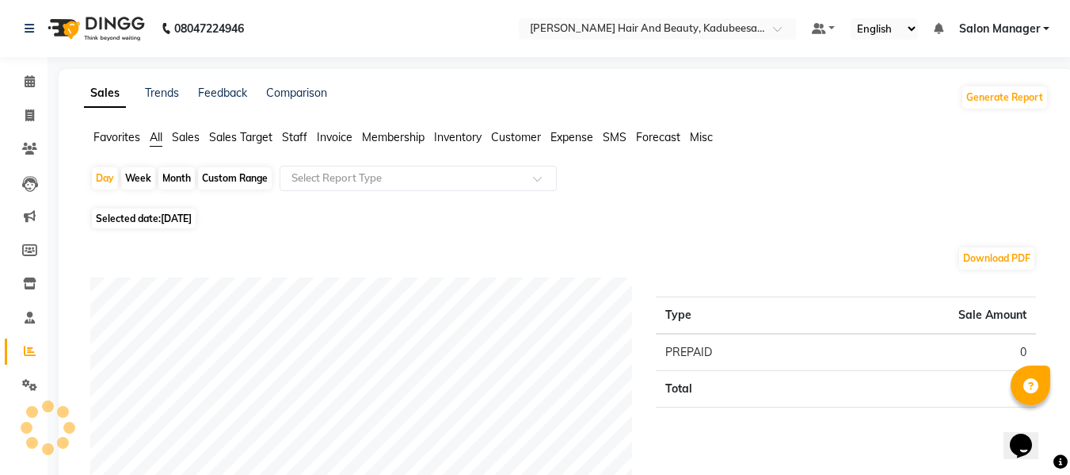
click at [170, 177] on div "Month" at bounding box center [176, 178] width 36 height 22
select select "9"
select select "2025"
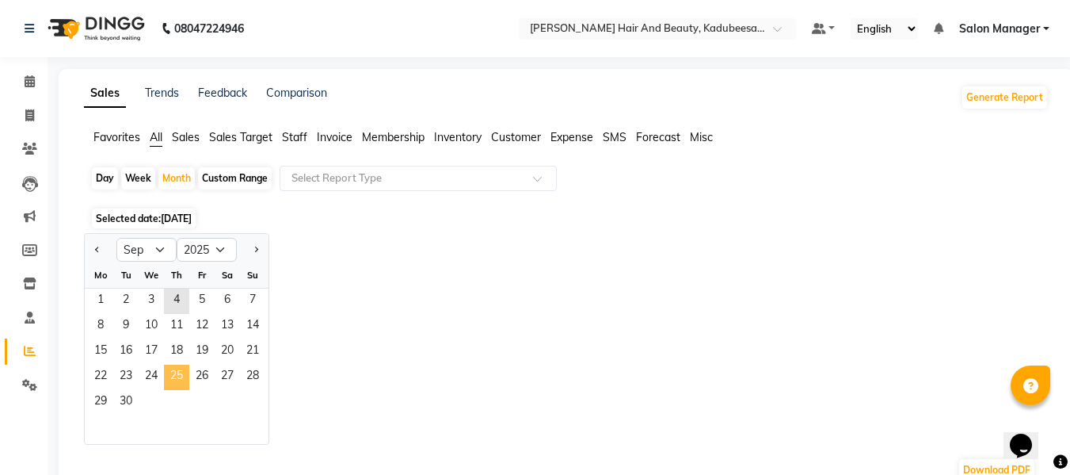
click at [165, 371] on span "25" at bounding box center [176, 376] width 25 height 25
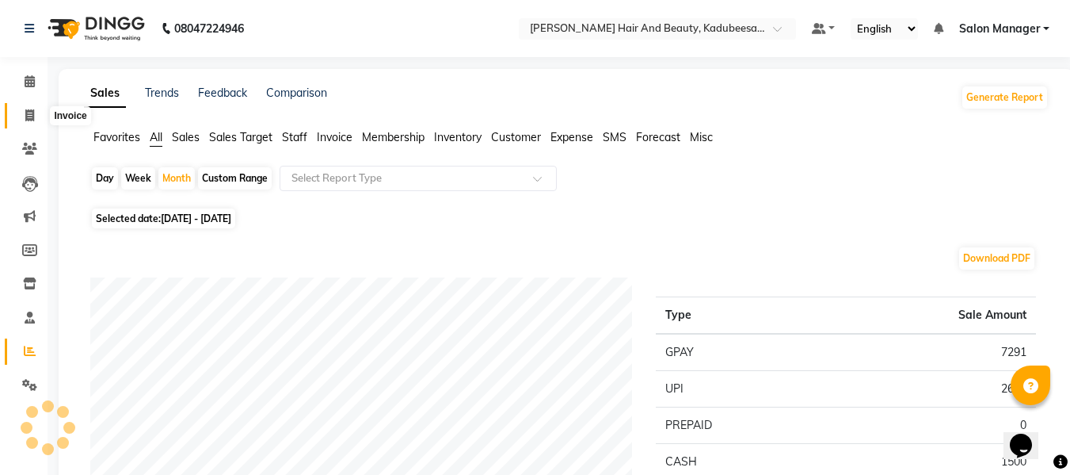
click at [27, 113] on icon at bounding box center [29, 115] width 9 height 12
select select "service"
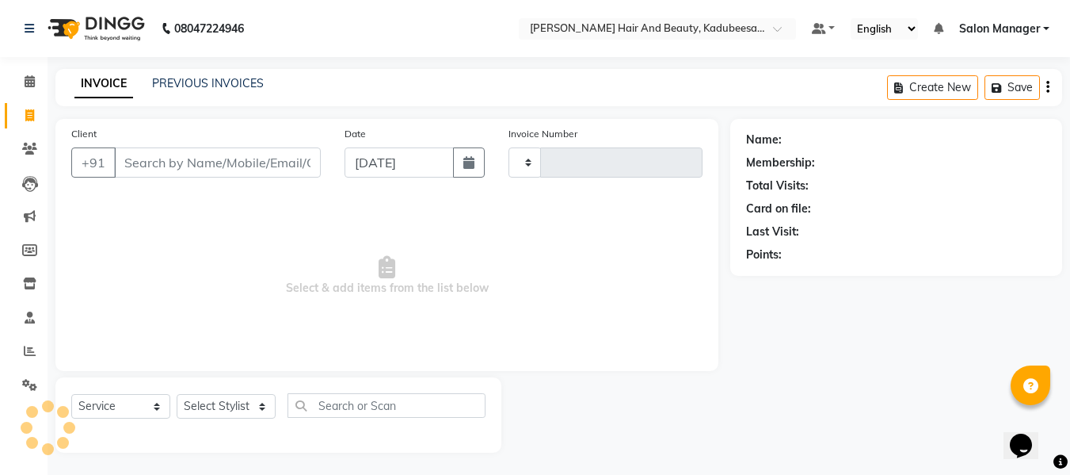
scroll to position [2, 0]
type input "1702"
select select "7013"
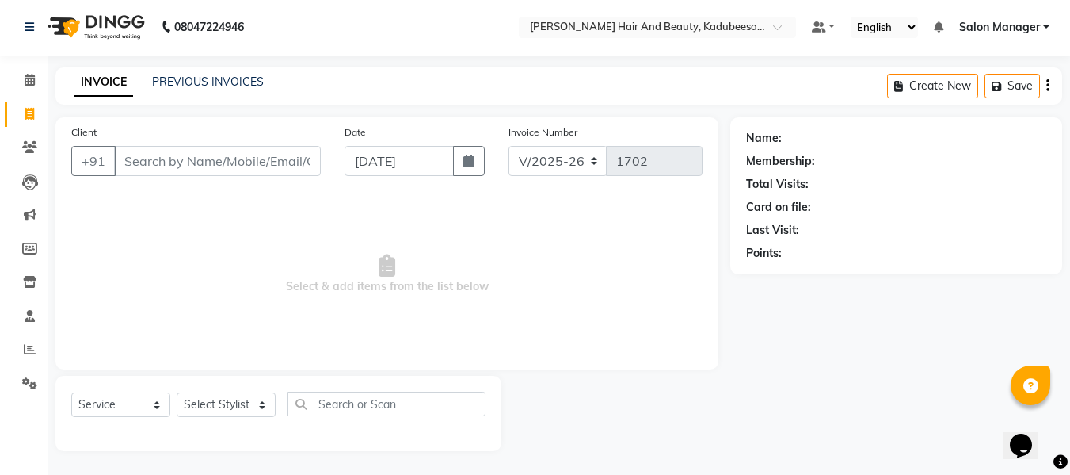
scroll to position [0, 0]
click at [40, 82] on span at bounding box center [30, 82] width 28 height 18
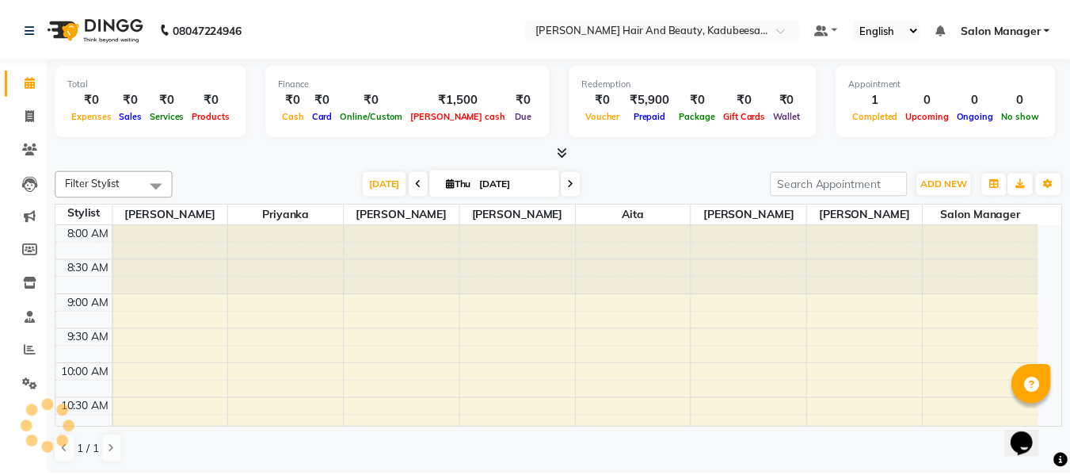
scroll to position [628, 0]
